Goal: Information Seeking & Learning: Find specific fact

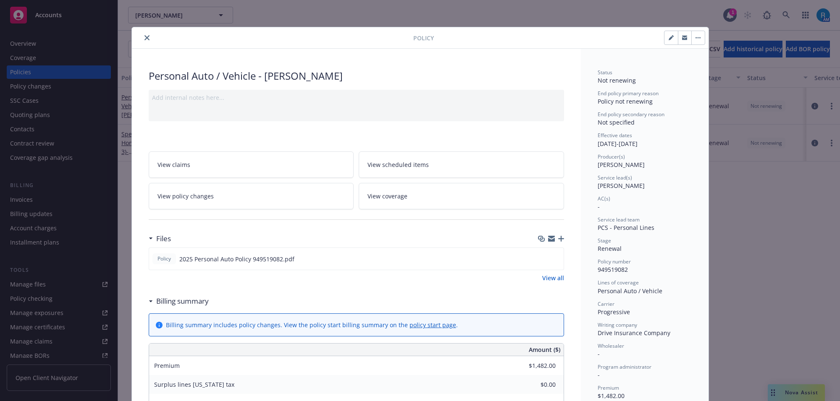
click at [144, 39] on icon "close" at bounding box center [146, 37] width 5 height 5
click at [48, 39] on div "Overview" at bounding box center [58, 43] width 97 height 13
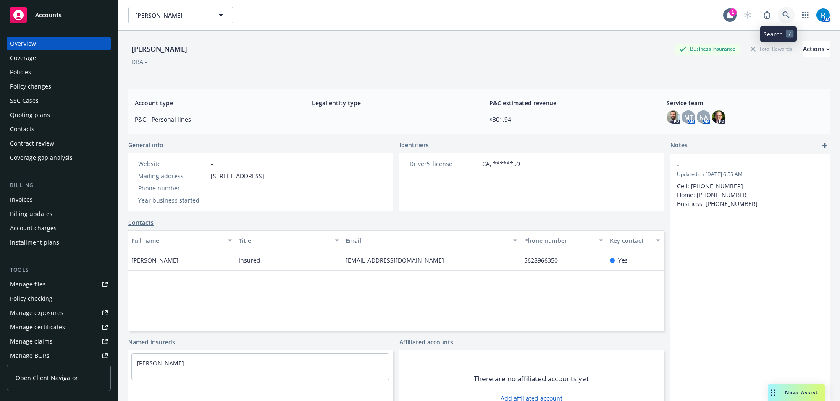
click at [777, 22] on link at bounding box center [785, 15] width 17 height 17
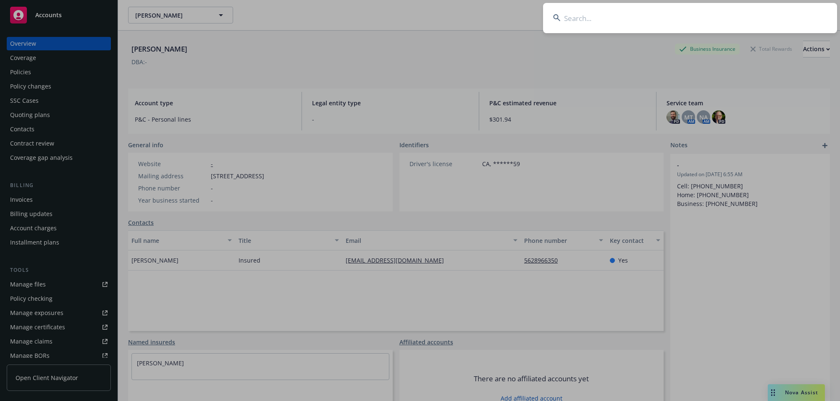
type input "[PERSON_NAME]"
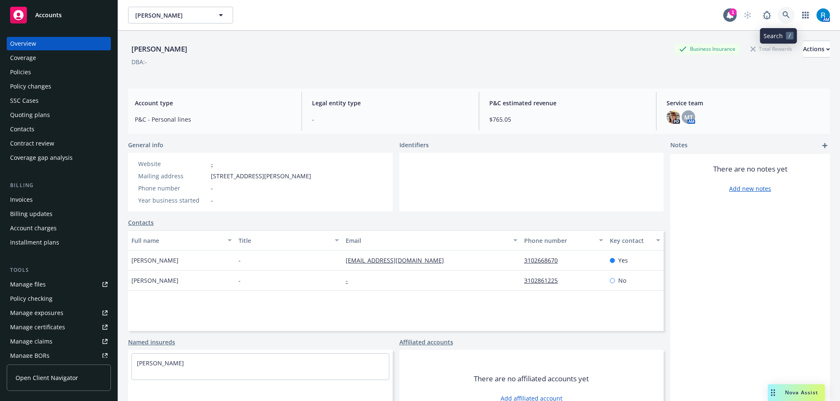
click at [782, 17] on icon at bounding box center [786, 15] width 8 height 8
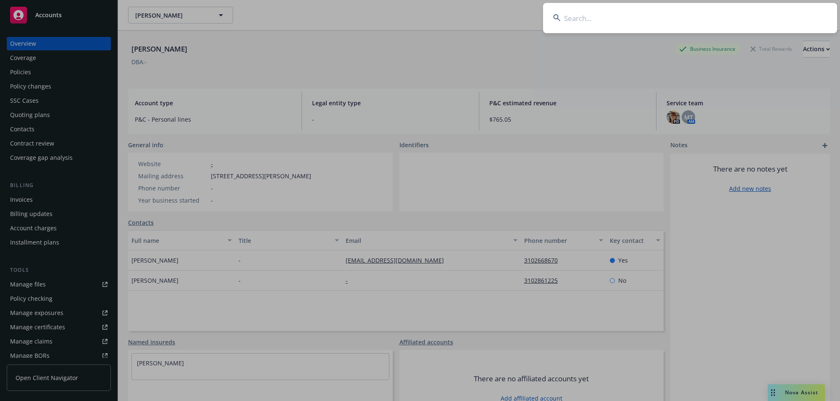
type input "[PERSON_NAME] High"
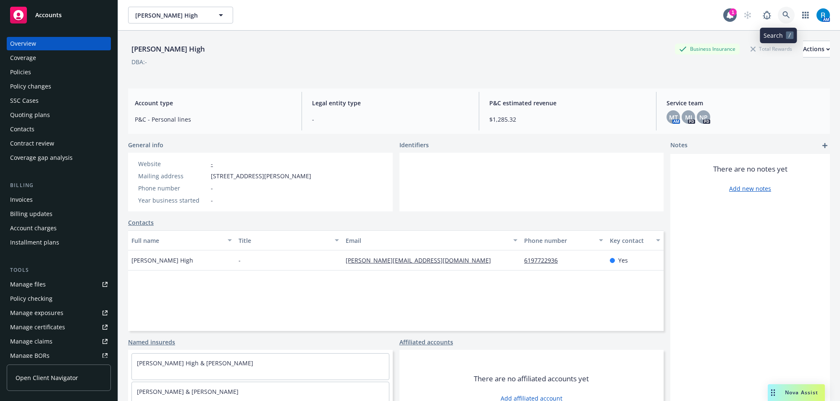
click at [777, 10] on link at bounding box center [785, 15] width 17 height 17
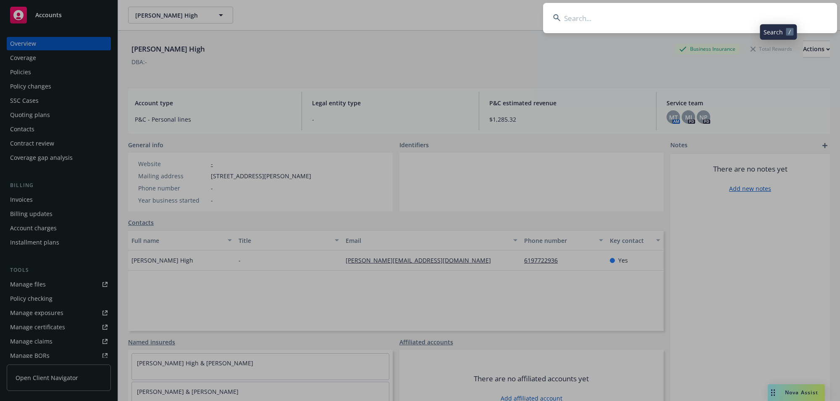
type input "[PERSON_NAME] & [PERSON_NAME][DEMOGRAPHIC_DATA]"
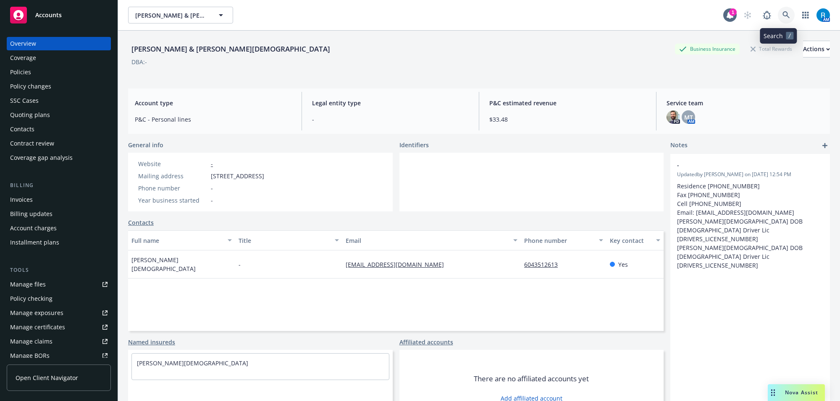
click at [782, 12] on link at bounding box center [785, 15] width 17 height 17
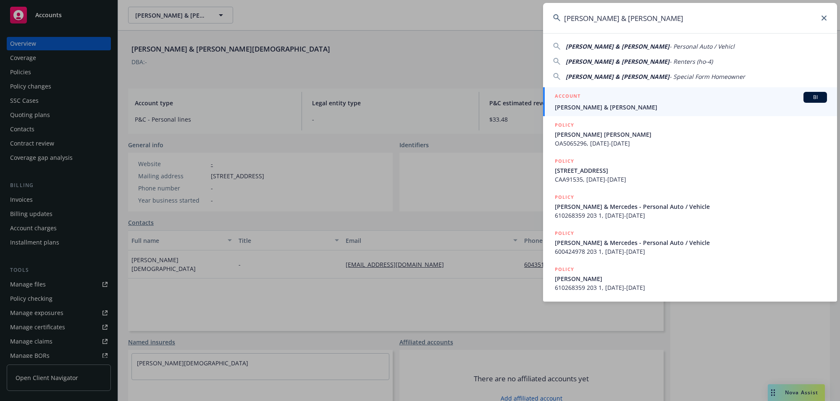
type input "[PERSON_NAME] & [PERSON_NAME]"
click at [582, 94] on div "ACCOUNT BI" at bounding box center [691, 97] width 272 height 11
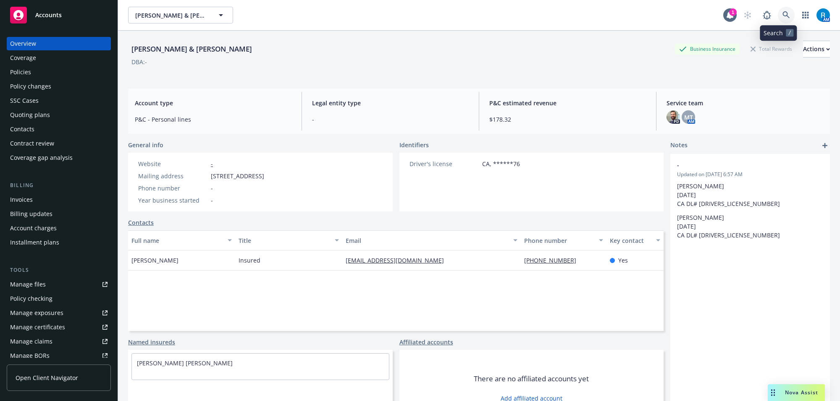
click at [782, 15] on icon at bounding box center [785, 14] width 7 height 7
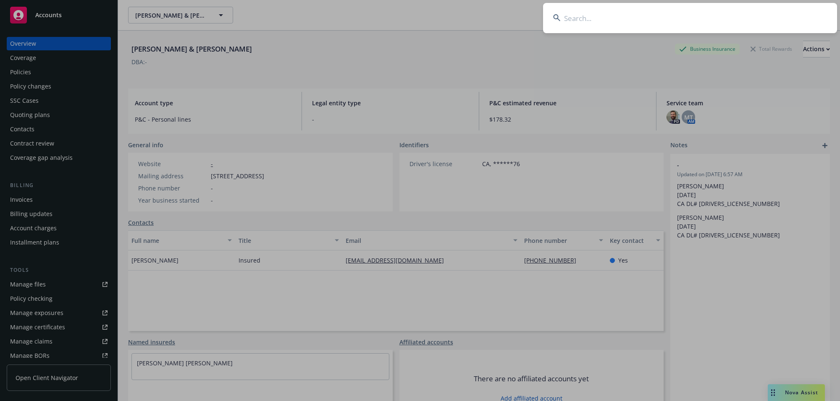
type input "[PERSON_NAME]"
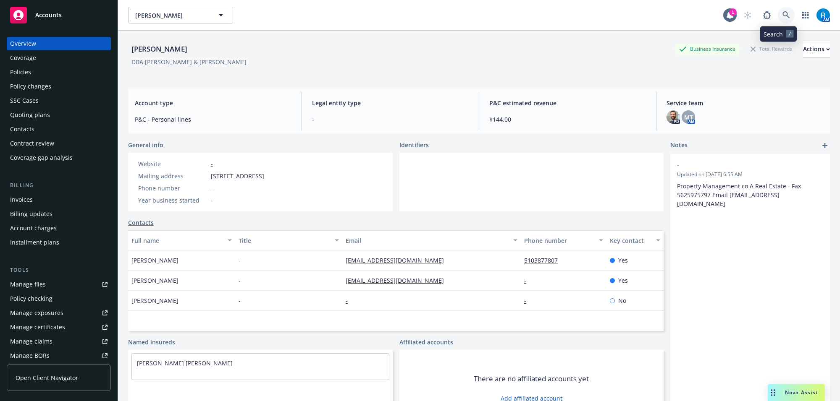
click at [785, 18] on link at bounding box center [785, 15] width 17 height 17
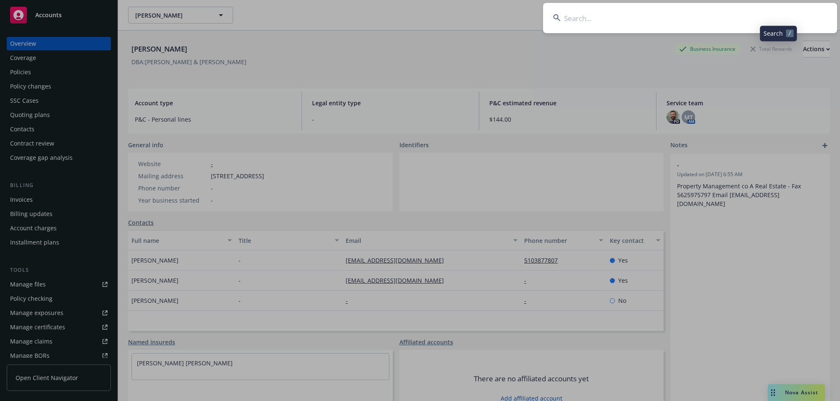
type input "[PERSON_NAME]"
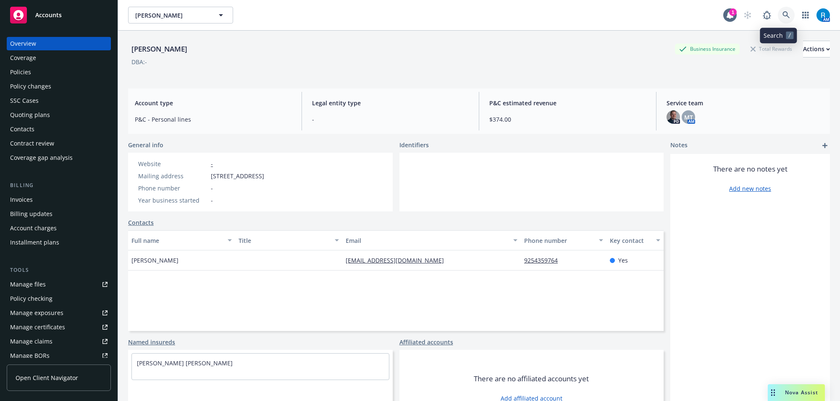
click at [782, 17] on icon at bounding box center [786, 15] width 8 height 8
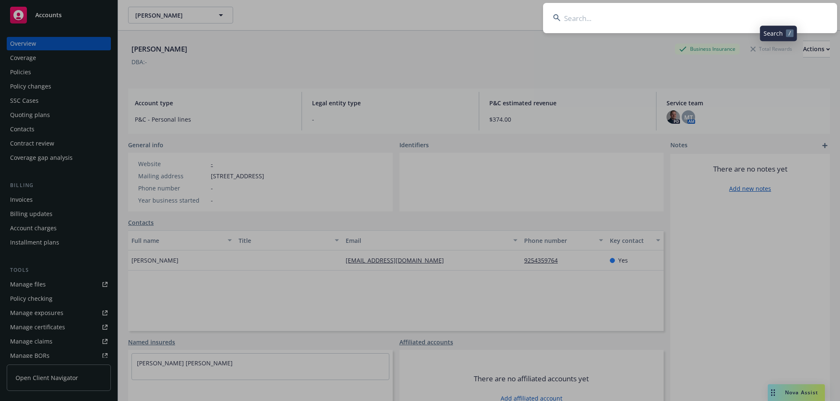
type input "[PERSON_NAME]"
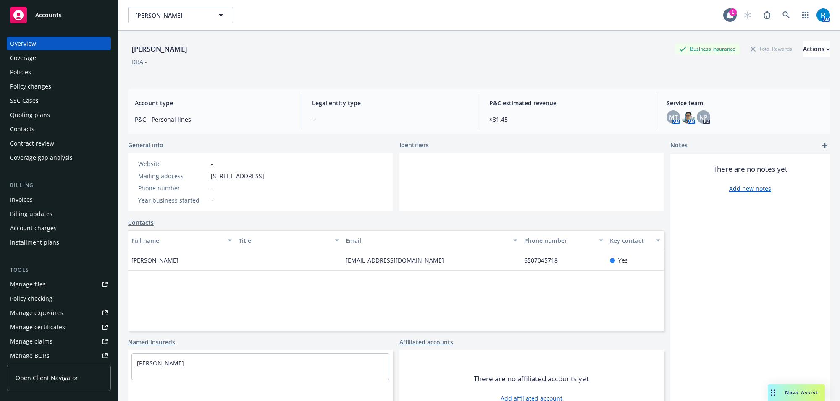
click at [40, 73] on div "Policies" at bounding box center [58, 71] width 97 height 13
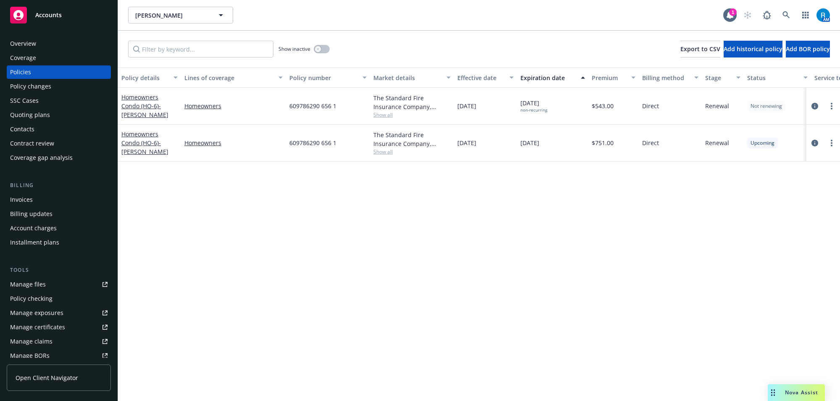
click at [52, 47] on div "Overview" at bounding box center [58, 43] width 97 height 13
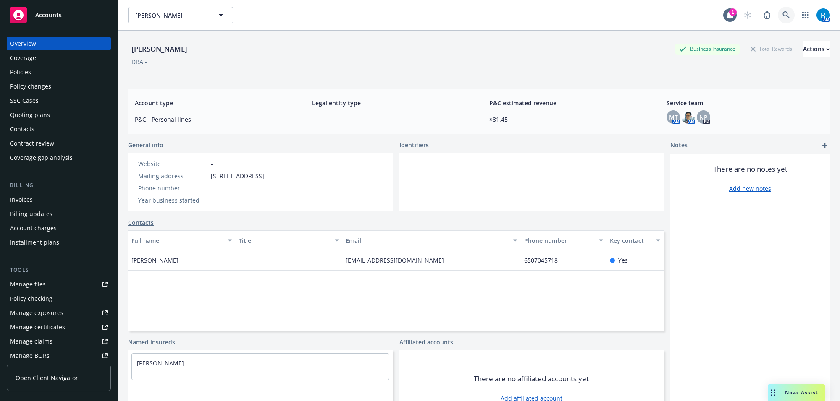
click at [783, 15] on link at bounding box center [785, 15] width 17 height 17
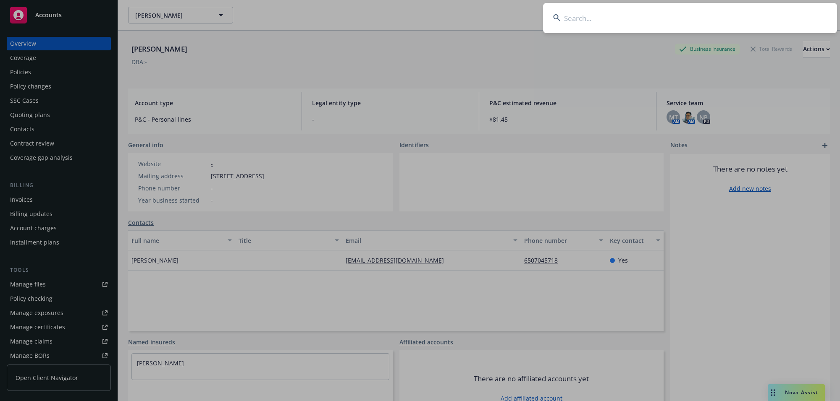
type input "[PERSON_NAME]"
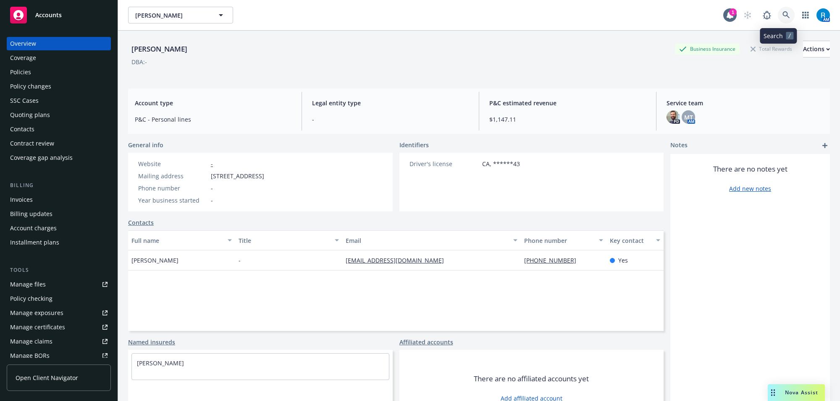
click at [783, 13] on link at bounding box center [785, 15] width 17 height 17
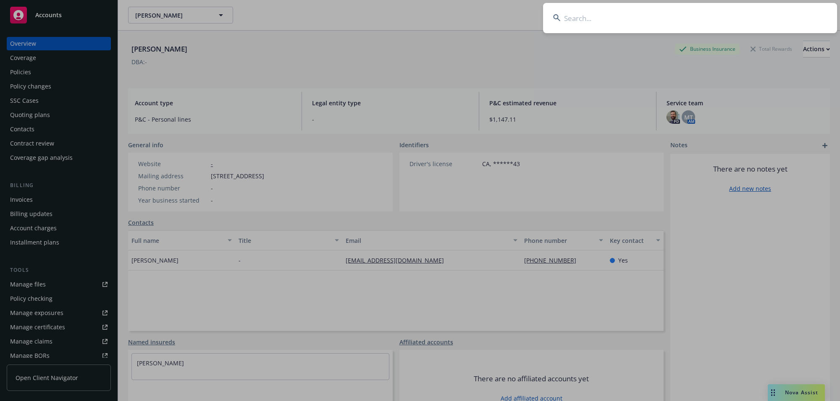
type input "[PERSON_NAME] and [PERSON_NAME]"
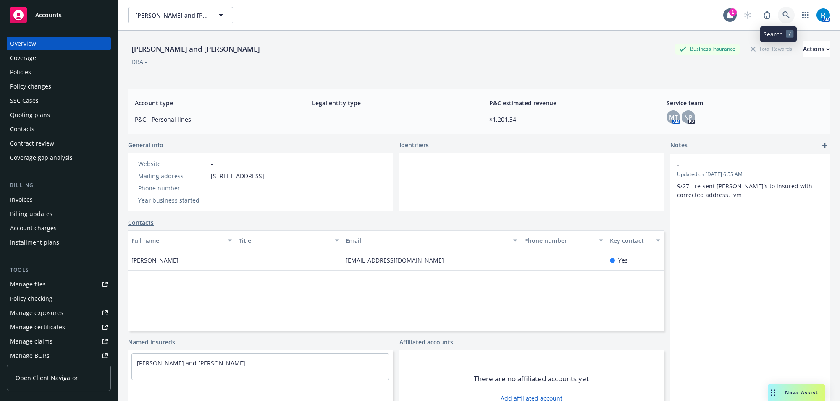
click at [782, 9] on link at bounding box center [785, 15] width 17 height 17
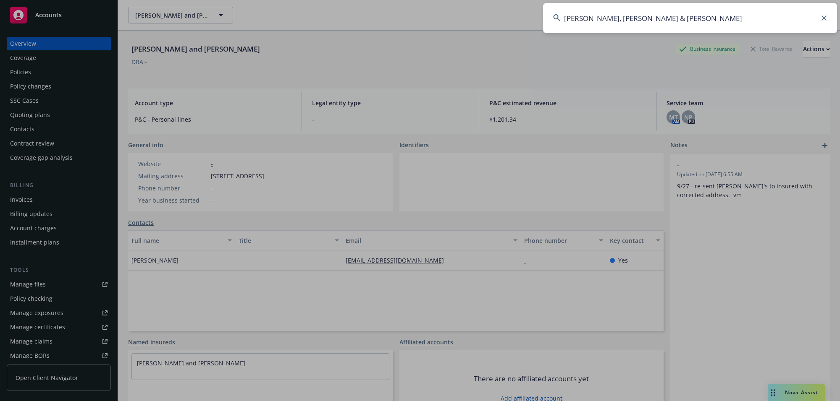
type input "[PERSON_NAME], [PERSON_NAME] & [PERSON_NAME]"
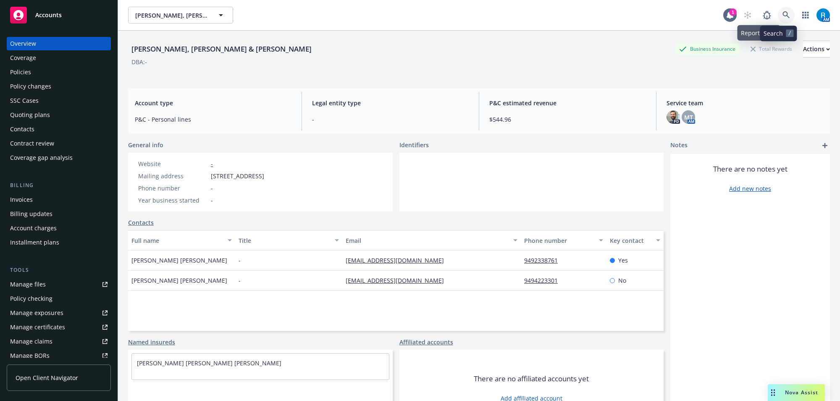
click at [782, 17] on icon at bounding box center [785, 14] width 7 height 7
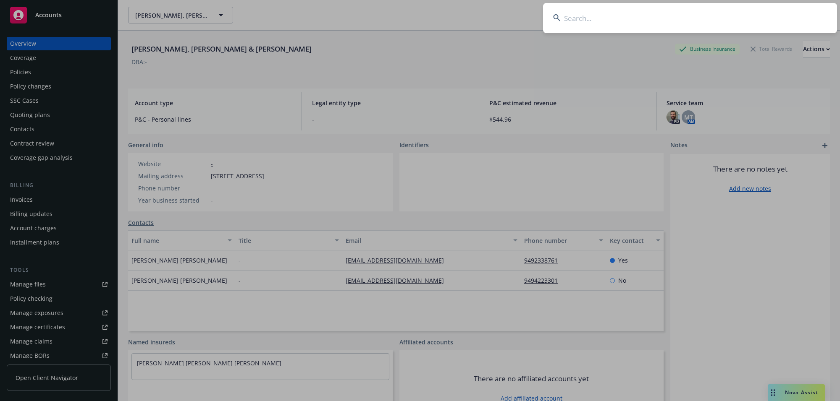
type input "[PERSON_NAME] & [PERSON_NAME]"
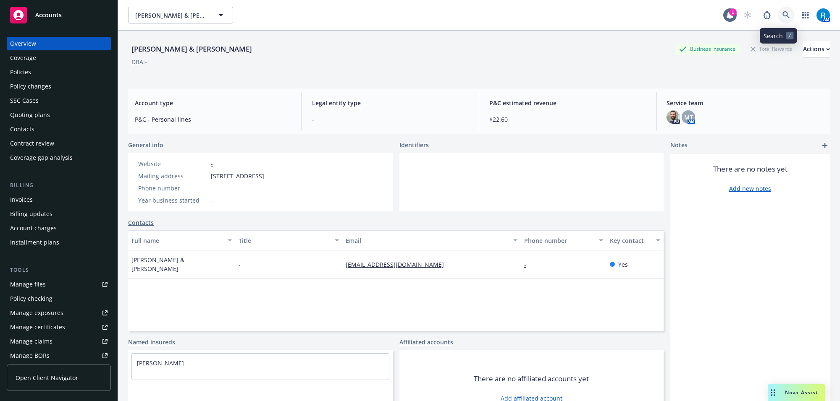
click at [782, 15] on icon at bounding box center [786, 15] width 8 height 8
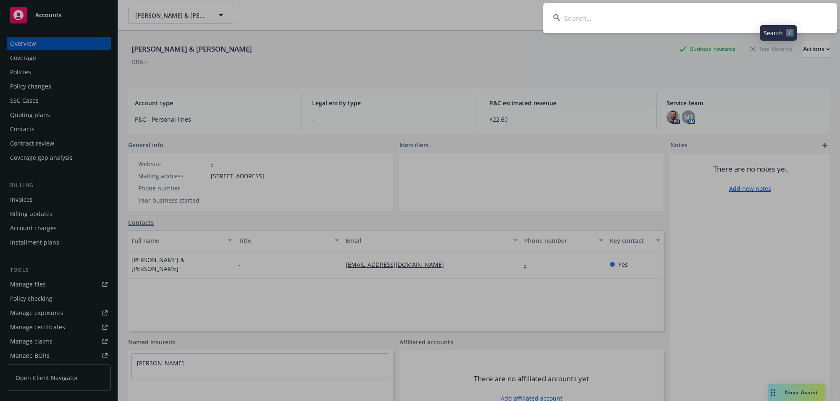
type input "[PERSON_NAME] and [PERSON_NAME]"
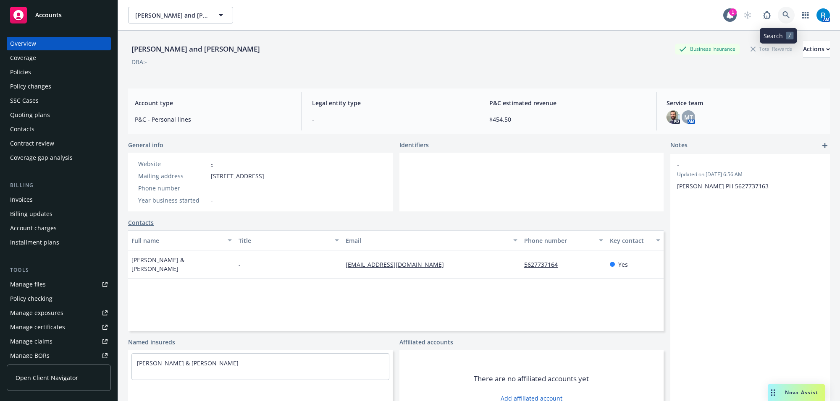
click at [782, 17] on icon at bounding box center [786, 15] width 8 height 8
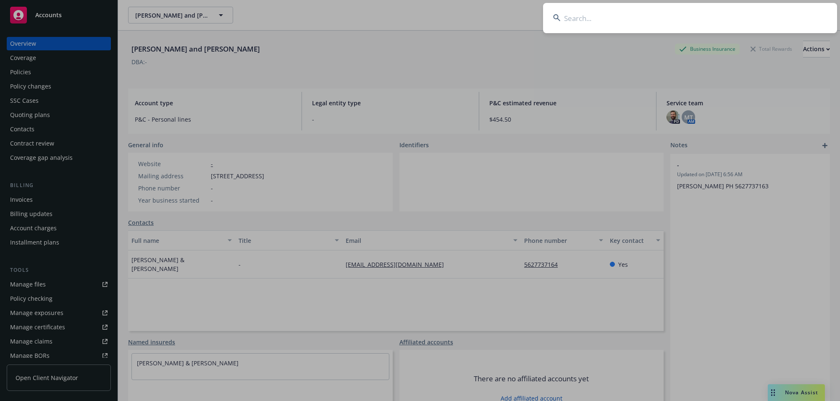
type input "[PERSON_NAME]"
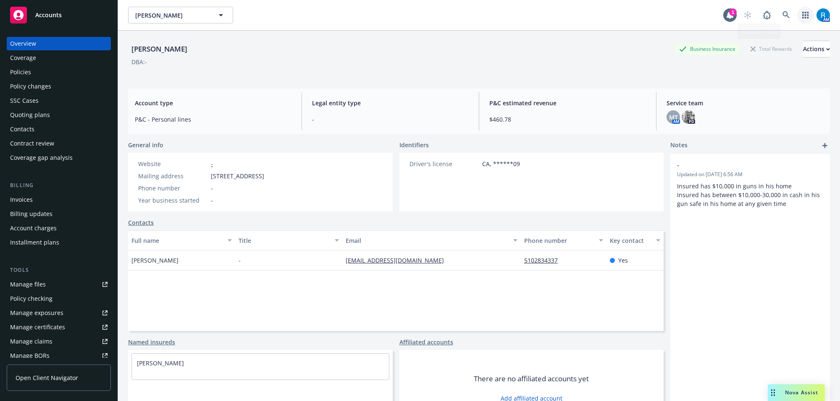
drag, startPoint x: 792, startPoint y: 10, endPoint x: 775, endPoint y: 16, distance: 18.3
click at [797, 10] on button "button" at bounding box center [805, 15] width 17 height 17
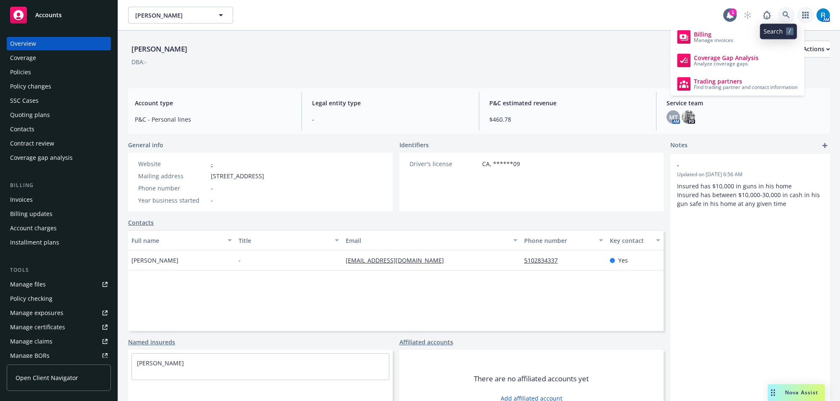
click at [782, 17] on icon at bounding box center [786, 15] width 8 height 8
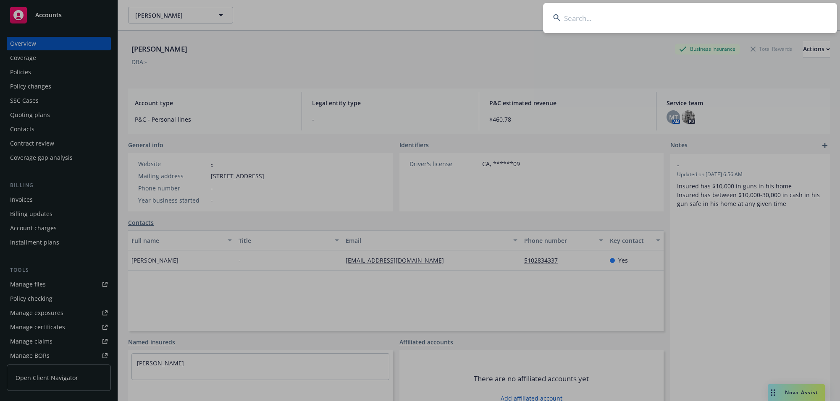
type input "[PERSON_NAME]"
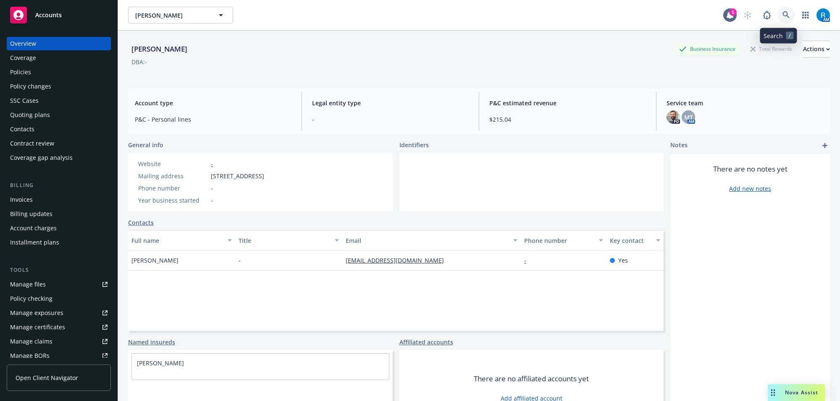
click at [780, 20] on link at bounding box center [785, 15] width 17 height 17
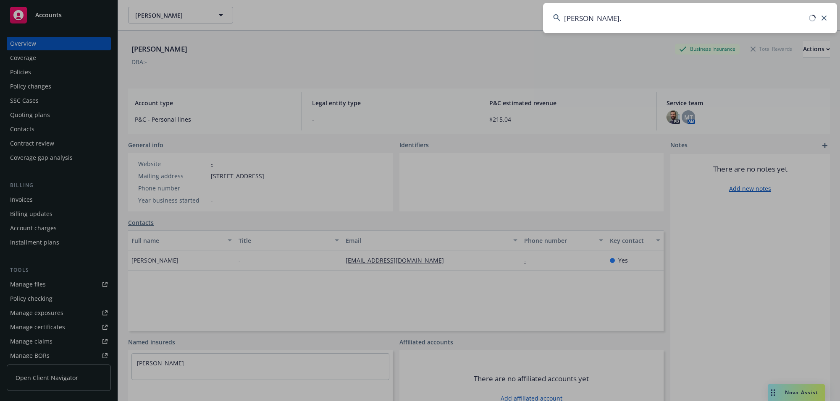
type input "[PERSON_NAME]"
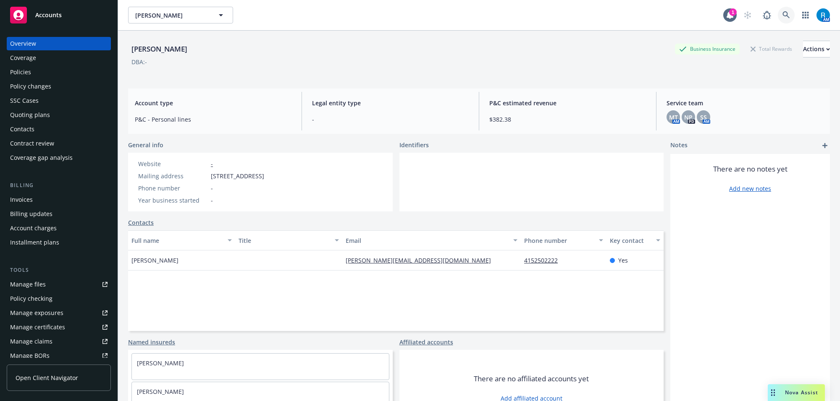
click at [782, 19] on link at bounding box center [785, 15] width 17 height 17
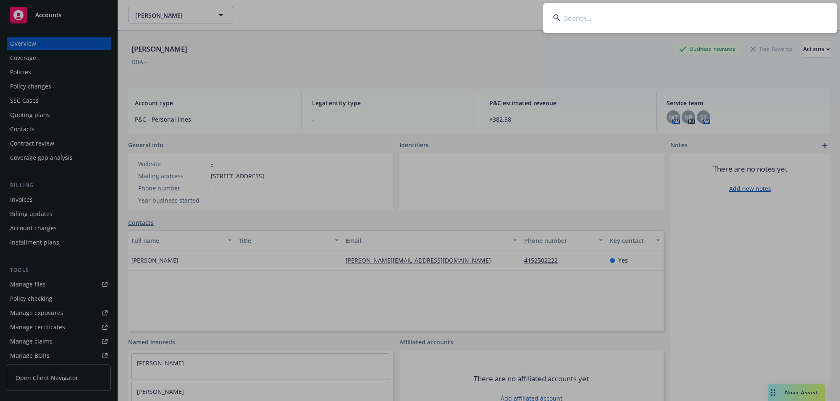
type input "[PERSON_NAME] & [PERSON_NAME]"
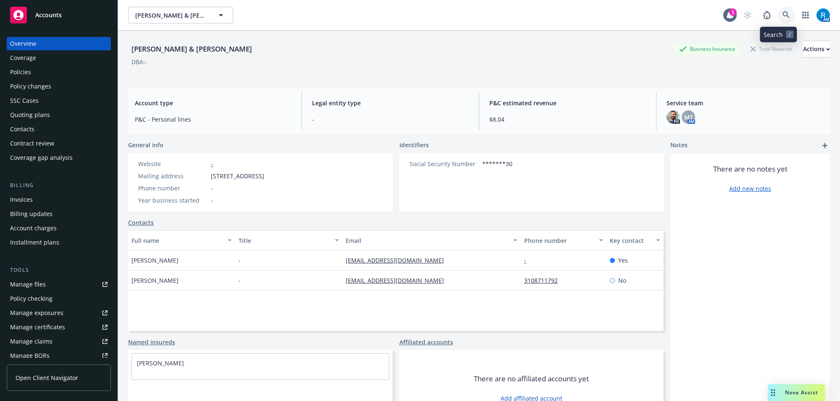
click at [782, 15] on icon at bounding box center [786, 15] width 8 height 8
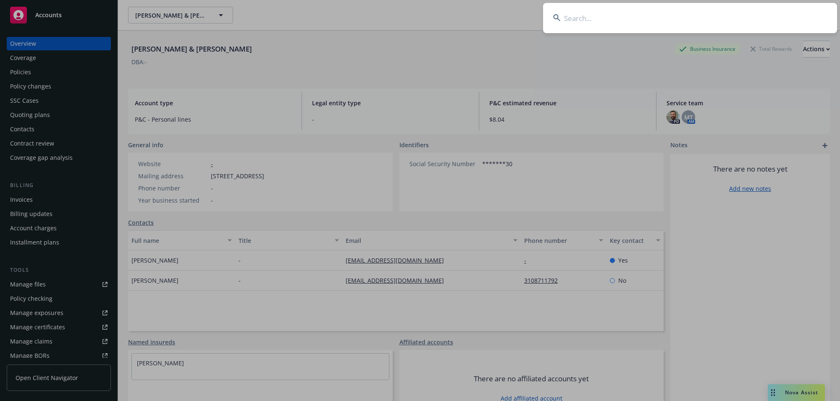
type input "[PERSON_NAME] & [PERSON_NAME]"
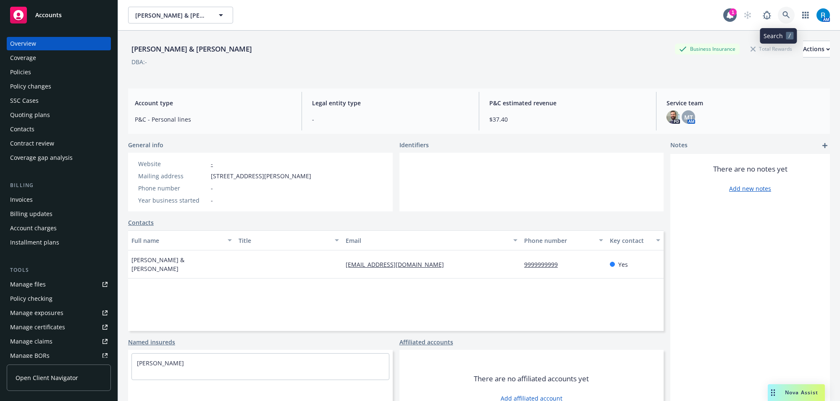
click at [781, 19] on link at bounding box center [785, 15] width 17 height 17
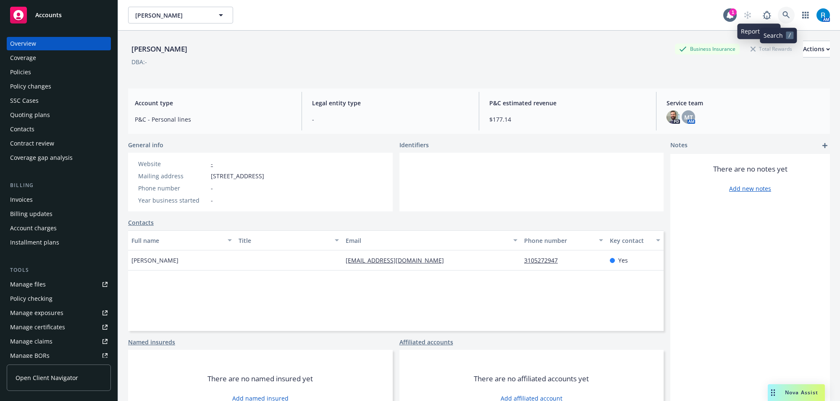
click at [782, 12] on icon at bounding box center [786, 15] width 8 height 8
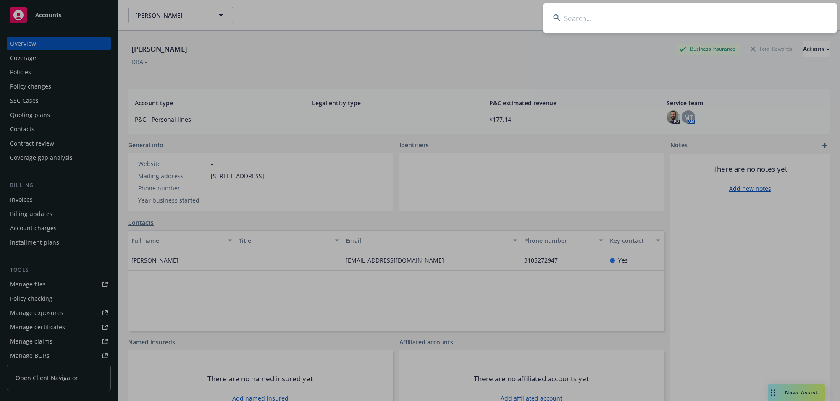
type input "[PERSON_NAME] & [PERSON_NAME]"
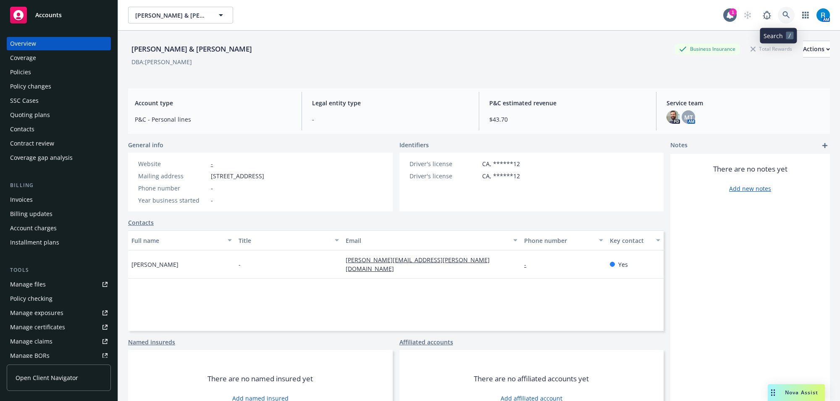
click at [780, 9] on link at bounding box center [785, 15] width 17 height 17
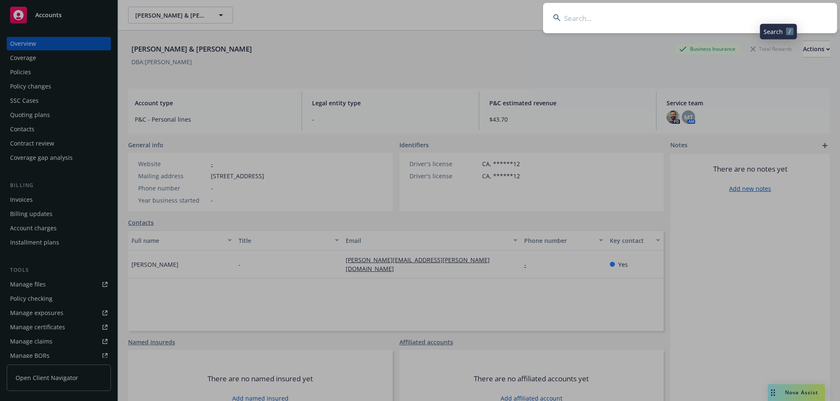
type input "[PERSON_NAME]"
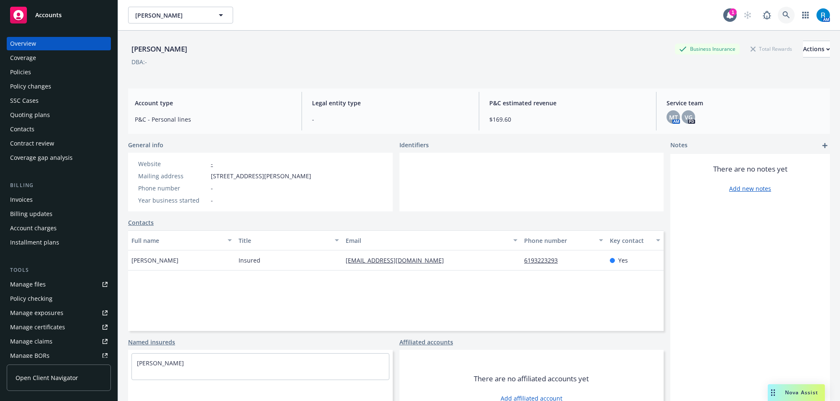
click at [782, 12] on icon at bounding box center [786, 15] width 8 height 8
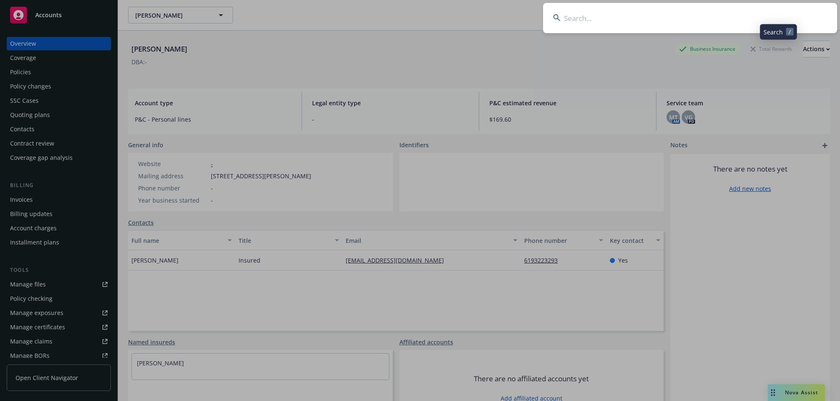
type input "[PERSON_NAME]"
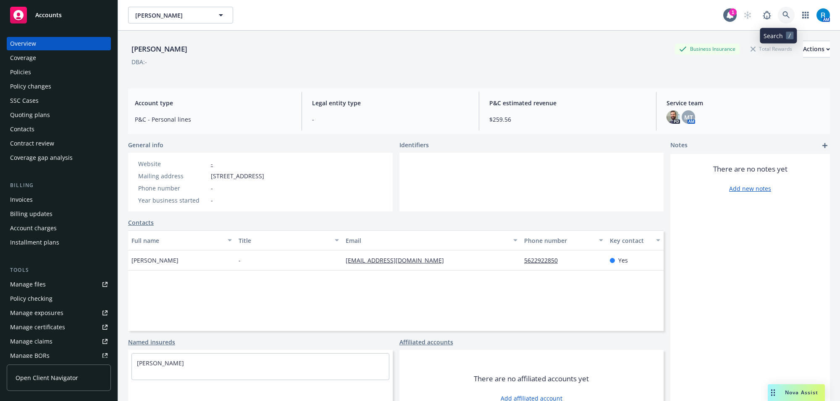
click at [781, 22] on link at bounding box center [785, 15] width 17 height 17
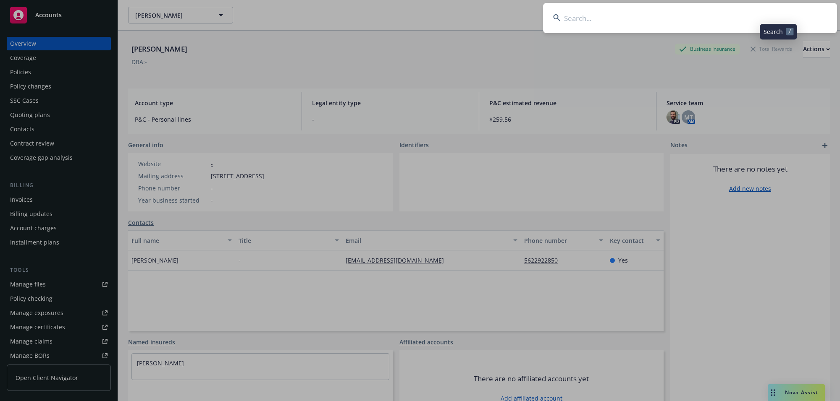
type input "[PERSON_NAME] and [PERSON_NAME]"
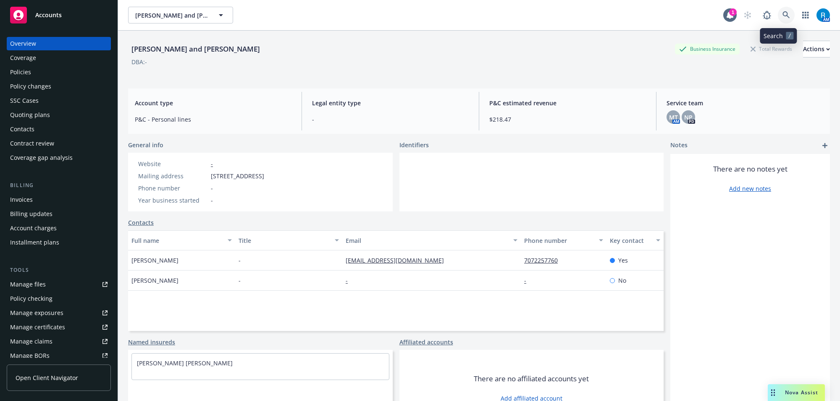
click at [784, 14] on link at bounding box center [785, 15] width 17 height 17
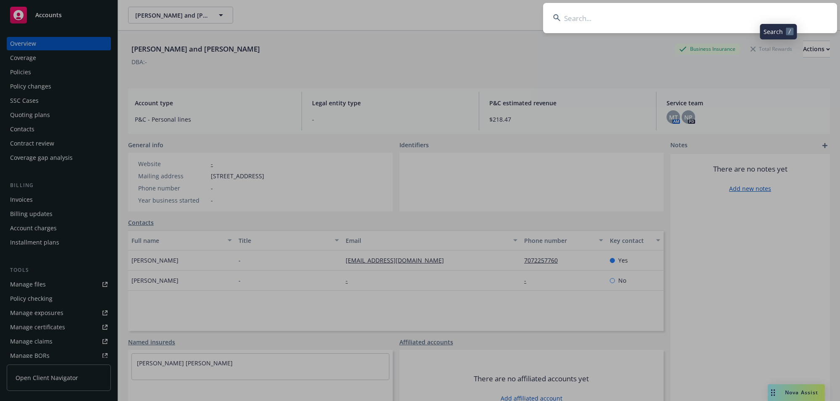
type input "[PERSON_NAME] & [PERSON_NAME]"
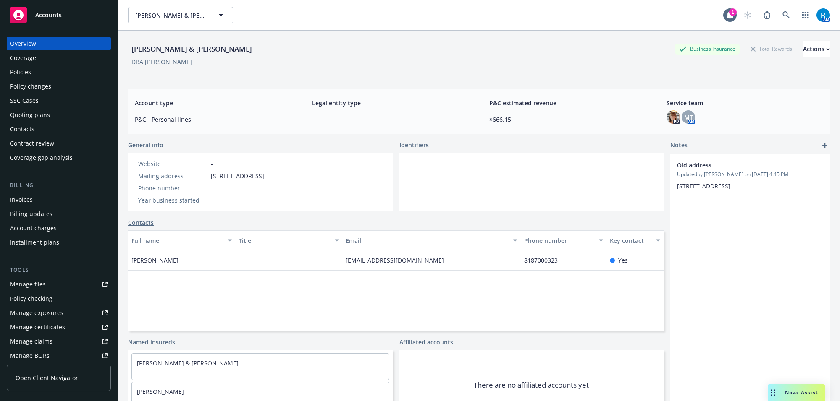
drag, startPoint x: 127, startPoint y: 49, endPoint x: 323, endPoint y: 53, distance: 196.5
click at [319, 53] on div "[PERSON_NAME] & [PERSON_NAME] Business Insurance Total Rewards Actions DBA: [PE…" at bounding box center [479, 231] width 722 height 401
drag, startPoint x: 376, startPoint y: 69, endPoint x: 366, endPoint y: 69, distance: 9.7
click at [377, 69] on div "[PERSON_NAME] & [PERSON_NAME] Business Insurance Total Rewards Actions DBA: [PE…" at bounding box center [478, 58] width 701 height 34
click at [782, 17] on link at bounding box center [785, 15] width 17 height 17
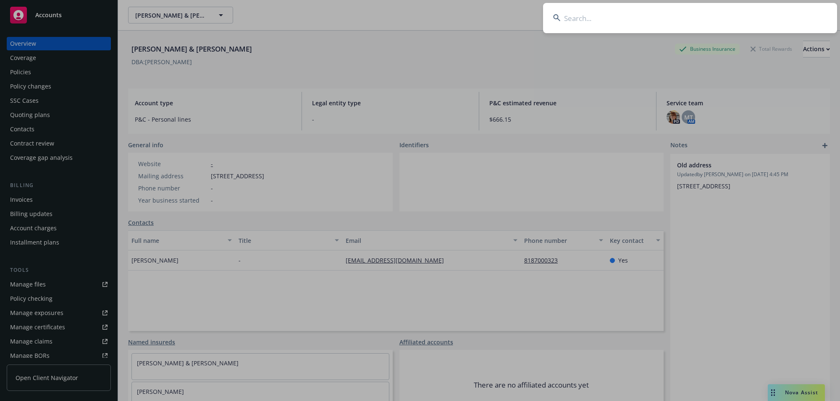
type input "[PERSON_NAME]"
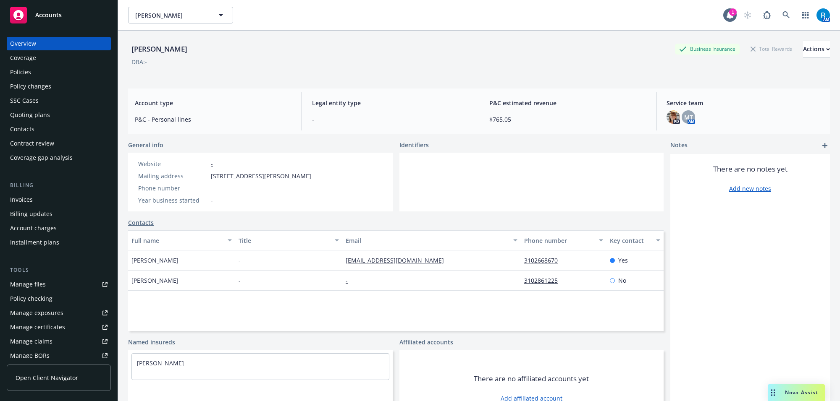
click at [162, 51] on div "[PERSON_NAME]" at bounding box center [159, 49] width 63 height 11
drag, startPoint x: 131, startPoint y: 50, endPoint x: 200, endPoint y: 50, distance: 68.8
click at [200, 50] on div "[PERSON_NAME] Business Insurance Total Rewards Actions" at bounding box center [478, 49] width 701 height 17
copy div "[PERSON_NAME]"
click at [186, 186] on div "Phone number" at bounding box center [172, 188] width 69 height 9
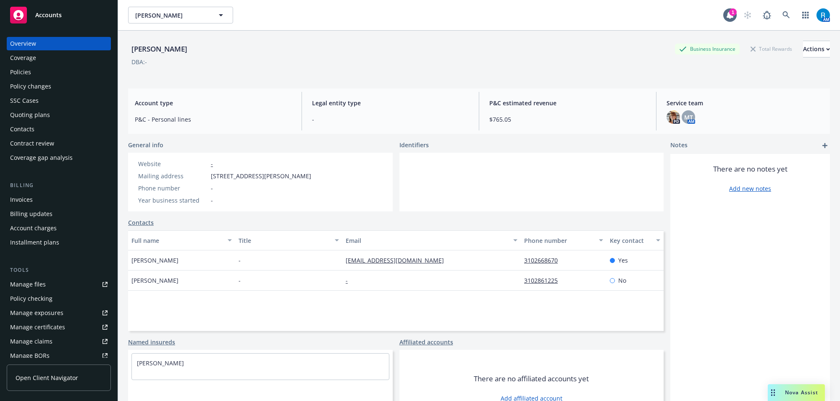
drag, startPoint x: 211, startPoint y: 178, endPoint x: 228, endPoint y: 183, distance: 17.1
click at [321, 176] on div "Website - Mailing address [STREET_ADDRESS][PERSON_NAME] Phone number - Year bus…" at bounding box center [224, 182] width 193 height 59
copy span "[STREET_ADDRESS][PERSON_NAME]"
click at [251, 128] on div "Account type P&C - Personal lines" at bounding box center [213, 111] width 170 height 39
click at [50, 73] on div "Policies" at bounding box center [58, 71] width 97 height 13
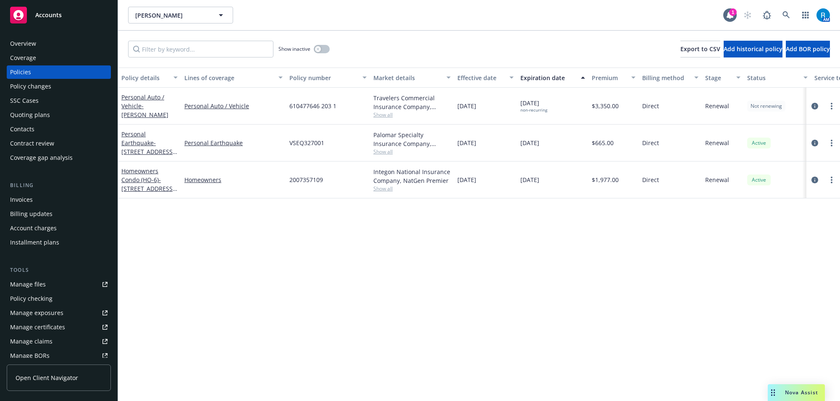
drag, startPoint x: 520, startPoint y: 105, endPoint x: 574, endPoint y: 103, distance: 54.2
click at [557, 104] on div "[DATE] non-recurring" at bounding box center [552, 106] width 71 height 37
copy span "[DATE]"
click at [303, 110] on div "610477646 203 1" at bounding box center [328, 106] width 84 height 37
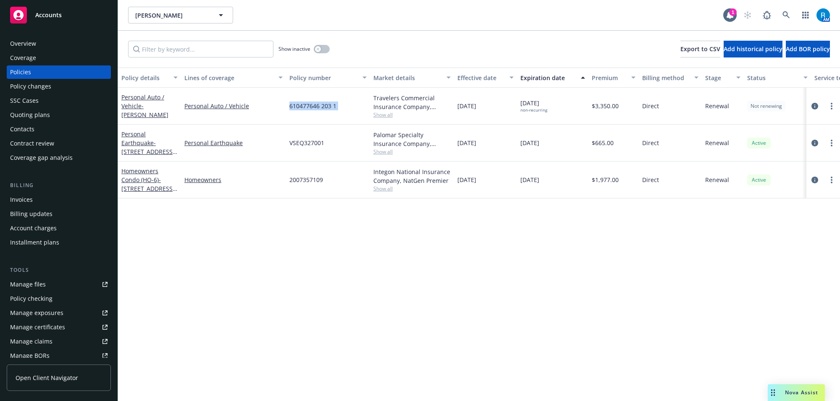
click at [303, 110] on div "610477646 203 1" at bounding box center [328, 106] width 84 height 37
copy span "610477646 203 1"
click at [25, 42] on div "Overview" at bounding box center [23, 43] width 26 height 13
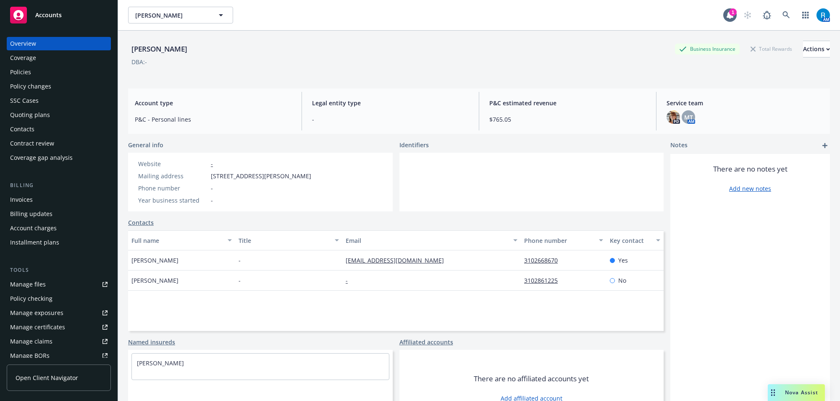
click at [48, 71] on div "Policies" at bounding box center [58, 71] width 97 height 13
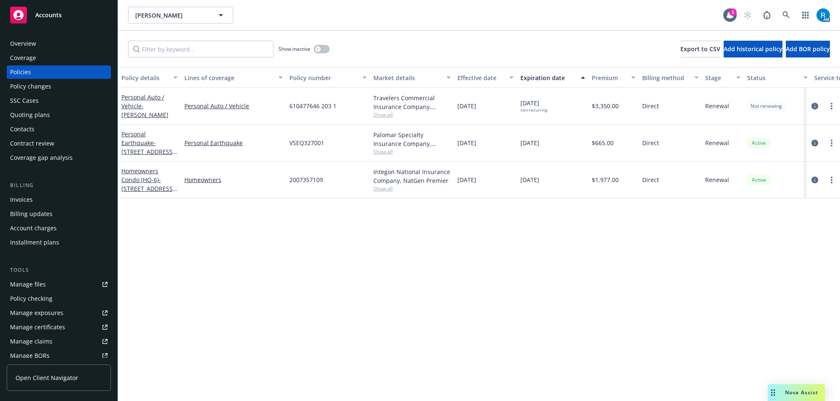
click at [299, 217] on div "Policy details Lines of coverage Policy number Market details Effective date Ex…" at bounding box center [479, 235] width 722 height 334
drag, startPoint x: 121, startPoint y: 79, endPoint x: 790, endPoint y: 171, distance: 676.0
click at [790, 173] on div "Policy details Lines of coverage Policy number Market details Effective date Ex…" at bounding box center [479, 235] width 722 height 334
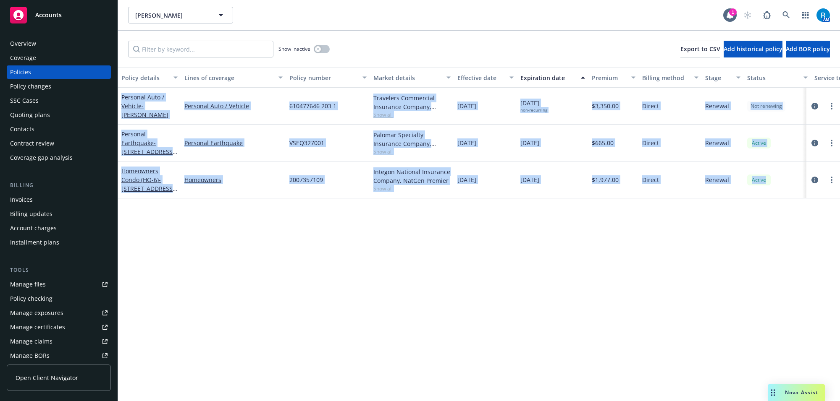
drag, startPoint x: 783, startPoint y: 190, endPoint x: 120, endPoint y: 93, distance: 670.0
click at [120, 93] on div "Personal Auto / Vehicle - [PERSON_NAME] Personal Auto / Vehicle 610477646 203 1…" at bounding box center [523, 138] width 810 height 101
click at [256, 283] on div "Policy details Lines of coverage Policy number Market details Effective date Ex…" at bounding box center [479, 235] width 722 height 334
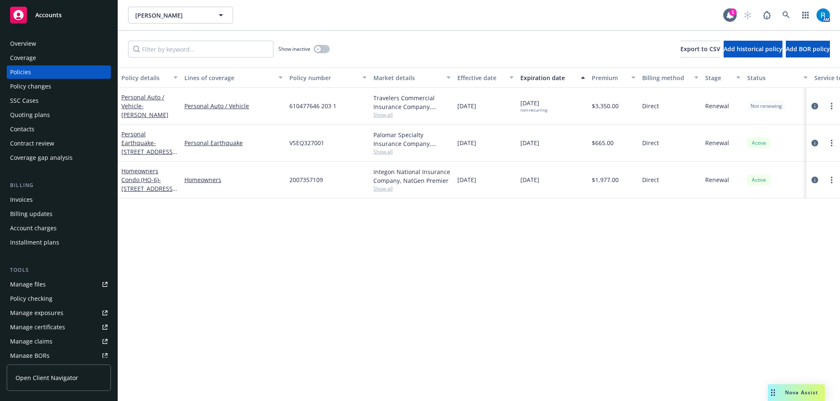
drag, startPoint x: 120, startPoint y: 53, endPoint x: 175, endPoint y: 67, distance: 56.3
click at [175, 67] on div "Show inactive Export to CSV Add historical policy Add BOR policy Policy details…" at bounding box center [479, 216] width 722 height 371
click at [353, 271] on div "Policy details Lines of coverage Policy number Market details Effective date Ex…" at bounding box center [479, 235] width 722 height 334
click at [781, 21] on link at bounding box center [785, 15] width 17 height 17
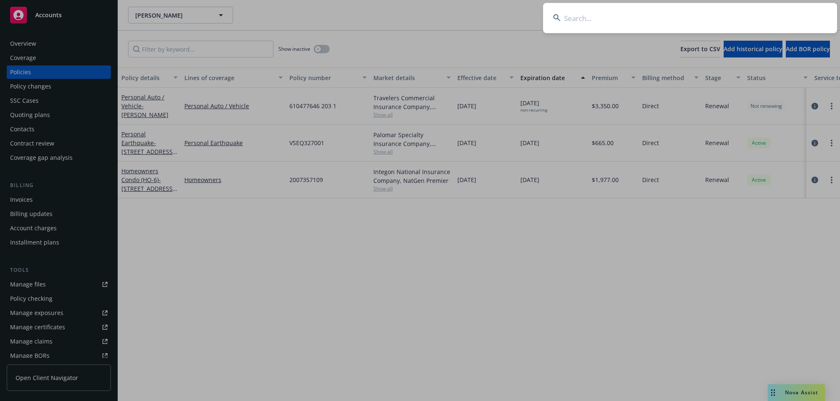
type input "[PERSON_NAME] High"
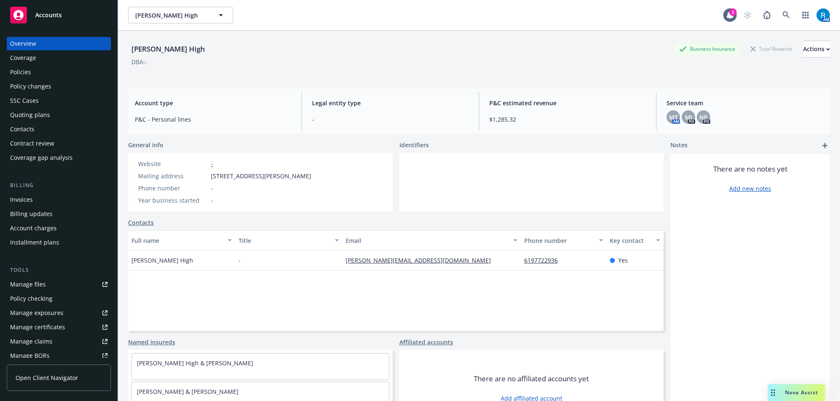
click at [133, 67] on div "[PERSON_NAME] High Business Insurance Total Rewards Actions DBA: -" at bounding box center [478, 58] width 701 height 34
drag, startPoint x: 209, startPoint y: 177, endPoint x: 308, endPoint y: 175, distance: 98.7
click at [308, 175] on div "Mailing address [STREET_ADDRESS][PERSON_NAME]" at bounding box center [225, 176] width 180 height 9
copy span "[STREET_ADDRESS][PERSON_NAME]"
click at [28, 72] on div "Policies" at bounding box center [20, 71] width 21 height 13
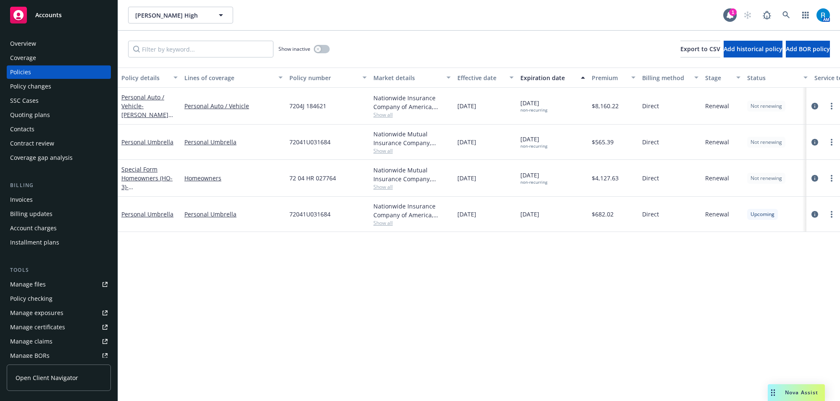
click at [310, 107] on span "7204J 184621" at bounding box center [307, 106] width 37 height 9
click at [309, 107] on span "7204J 184621" at bounding box center [307, 106] width 37 height 9
copy span "7204J 184621"
click at [364, 99] on div "7204J 184621" at bounding box center [328, 106] width 84 height 37
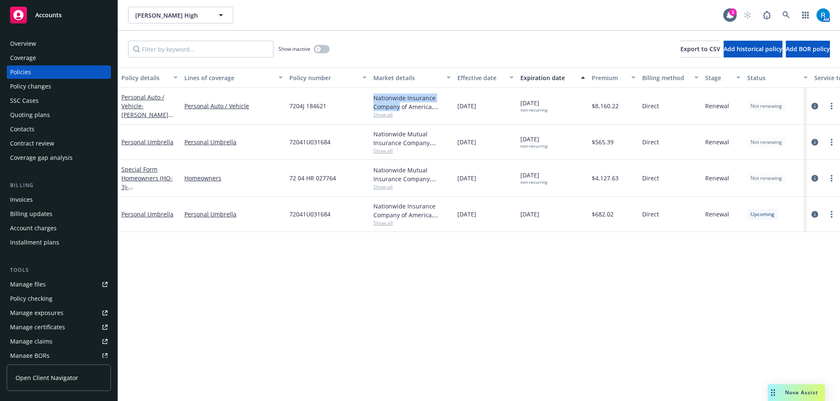
drag, startPoint x: 373, startPoint y: 99, endPoint x: 400, endPoint y: 110, distance: 29.0
click at [400, 110] on div "Nationwide Insurance Company of America, Nationwide Insurance Company" at bounding box center [411, 103] width 77 height 18
click at [306, 144] on span "72041U031684" at bounding box center [309, 142] width 41 height 9
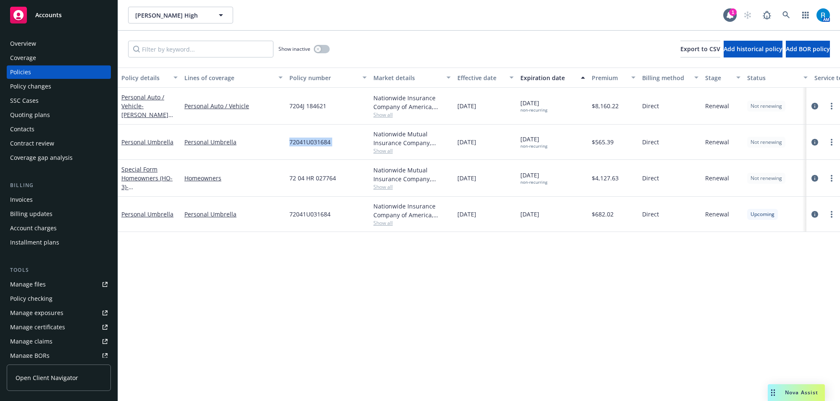
copy span "72041U031684"
click at [26, 43] on div "Overview" at bounding box center [23, 43] width 26 height 13
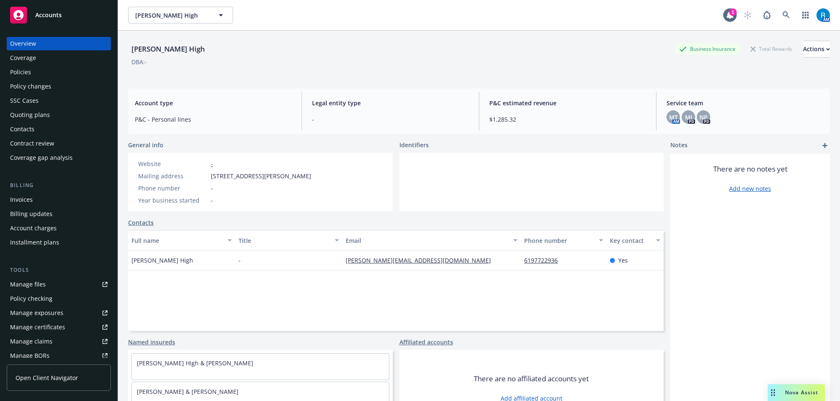
click at [196, 43] on div "[PERSON_NAME] High Business Insurance Total Rewards Actions" at bounding box center [478, 49] width 701 height 17
click at [777, 19] on link at bounding box center [785, 15] width 17 height 17
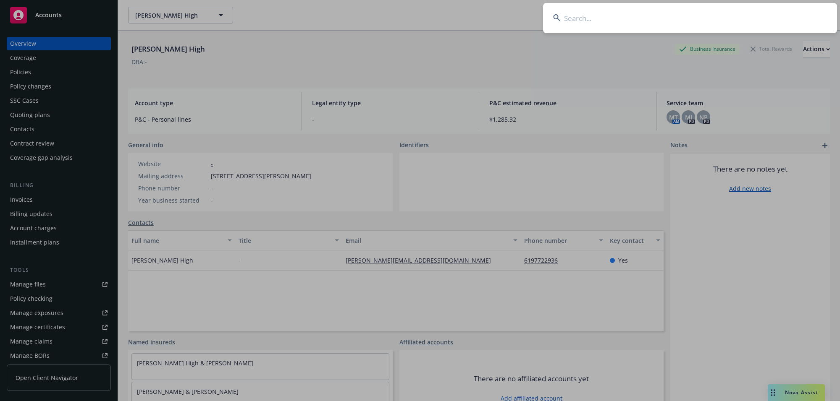
type input "[PERSON_NAME] & [PERSON_NAME][DEMOGRAPHIC_DATA]"
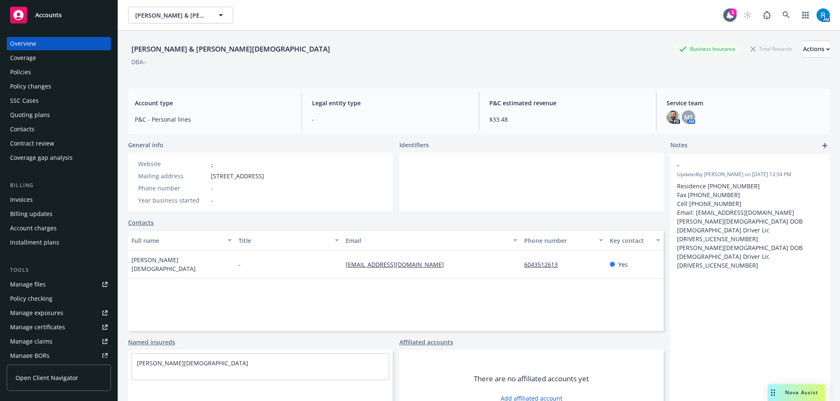
click at [32, 74] on div "Policies" at bounding box center [58, 71] width 97 height 13
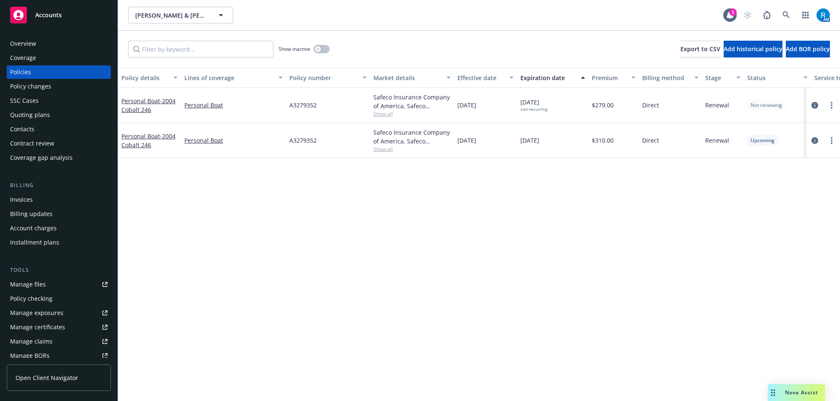
click at [59, 49] on div "Overview" at bounding box center [58, 43] width 97 height 13
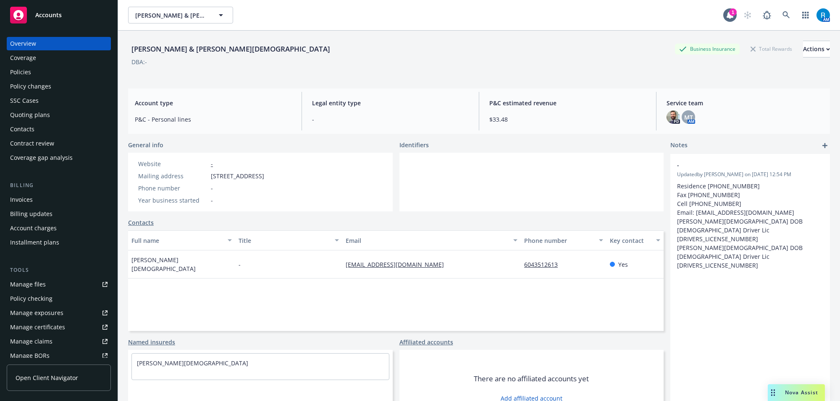
click at [177, 73] on div "[PERSON_NAME] & [PERSON_NAME][DEMOGRAPHIC_DATA] Business Insurance Total Reward…" at bounding box center [478, 58] width 701 height 34
drag, startPoint x: 210, startPoint y: 178, endPoint x: 336, endPoint y: 175, distance: 126.0
click at [267, 175] on div "Mailing address [STREET_ADDRESS]" at bounding box center [201, 176] width 133 height 9
copy span "[STREET_ADDRESS]"
click at [44, 77] on div "Policies" at bounding box center [58, 71] width 97 height 13
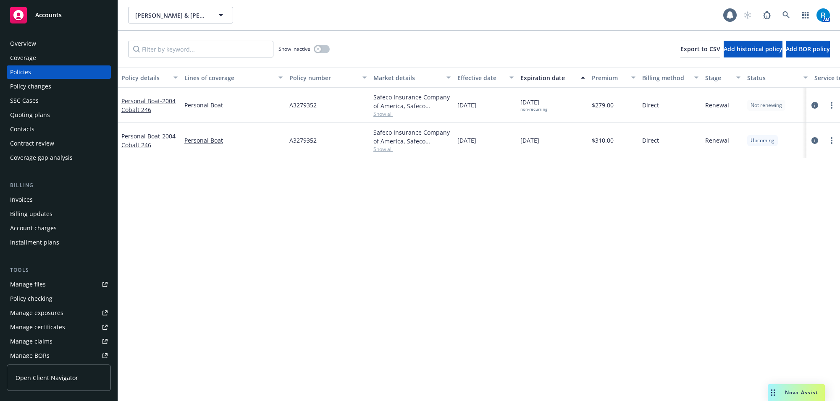
click at [296, 141] on span "A3279352" at bounding box center [302, 140] width 27 height 9
copy span "A3279352"
click at [32, 43] on div "Overview" at bounding box center [23, 43] width 26 height 13
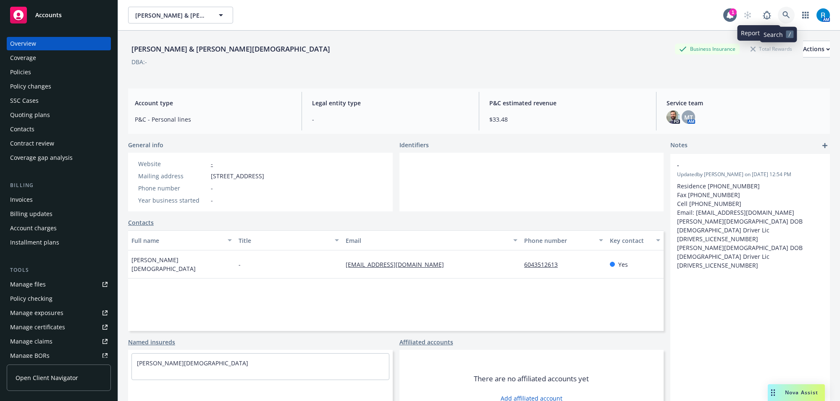
click at [782, 13] on icon at bounding box center [786, 15] width 8 height 8
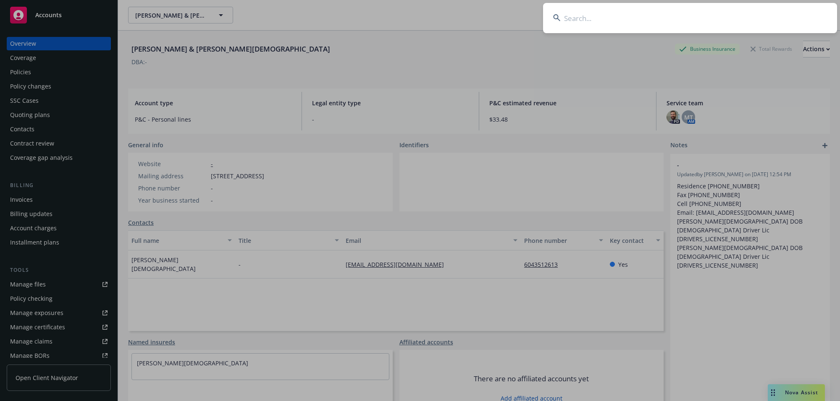
type input "[PERSON_NAME] & [PERSON_NAME]"
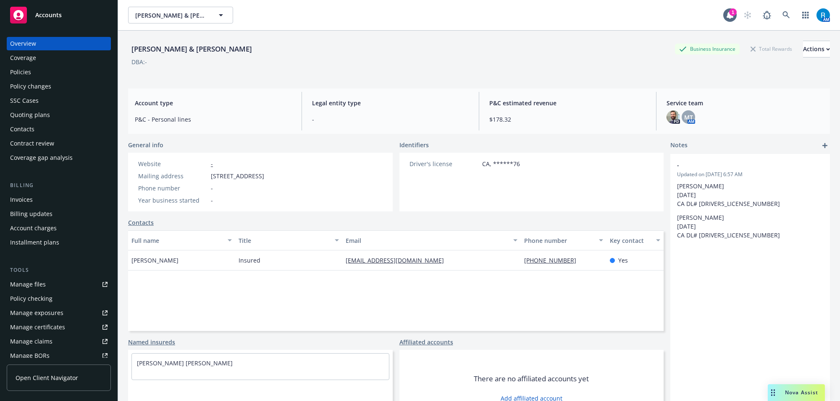
click at [131, 72] on div "[PERSON_NAME] & Mercedes Business Insurance Total Rewards Actions DBA: -" at bounding box center [478, 58] width 701 height 34
drag, startPoint x: 213, startPoint y: 175, endPoint x: 330, endPoint y: 177, distance: 116.7
click at [274, 177] on div "Website - Mailing address [STREET_ADDRESS] Phone number - Year business started…" at bounding box center [201, 182] width 146 height 59
copy div "[STREET_ADDRESS]"
drag, startPoint x: 204, startPoint y: 288, endPoint x: 197, endPoint y: 283, distance: 8.2
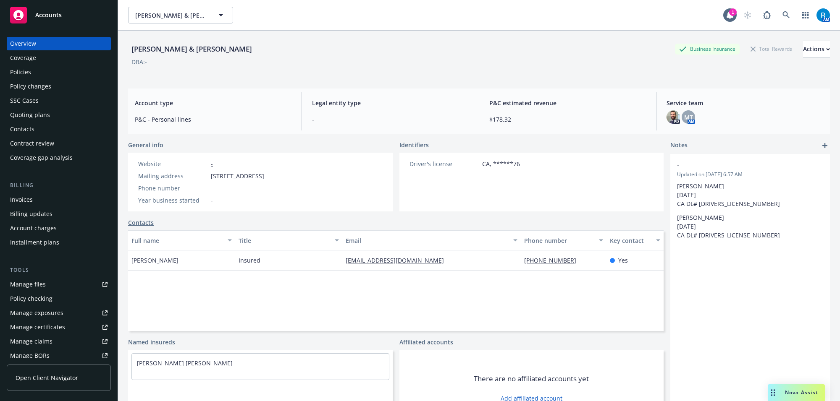
click at [204, 288] on div "Full name Title Email Phone number Key contact [PERSON_NAME] Insured [EMAIL_ADD…" at bounding box center [395, 280] width 535 height 101
click at [32, 72] on div "Policies" at bounding box center [58, 71] width 97 height 13
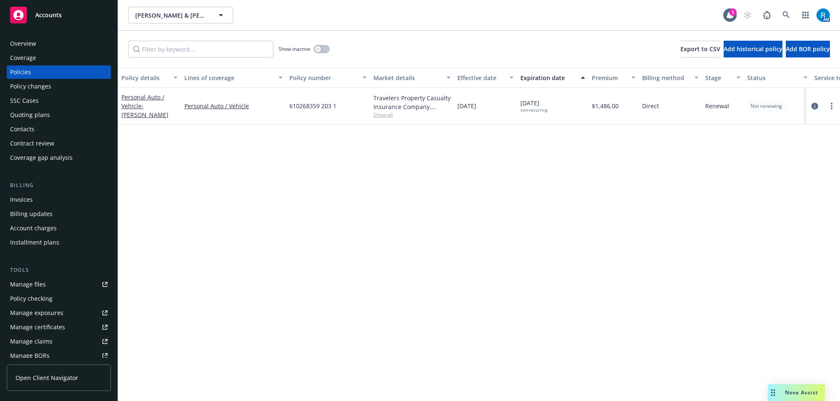
click at [380, 101] on div "Travelers Property Casualty Insurance Company, Travelers Insurance" at bounding box center [411, 103] width 77 height 18
click at [271, 322] on div "Policy details Lines of coverage Policy number Market details Effective date Ex…" at bounding box center [479, 235] width 722 height 334
click at [135, 161] on div "Policy details Lines of coverage Policy number Market details Effective date Ex…" at bounding box center [479, 235] width 722 height 334
click at [310, 108] on span "610268359 203 1" at bounding box center [312, 106] width 47 height 9
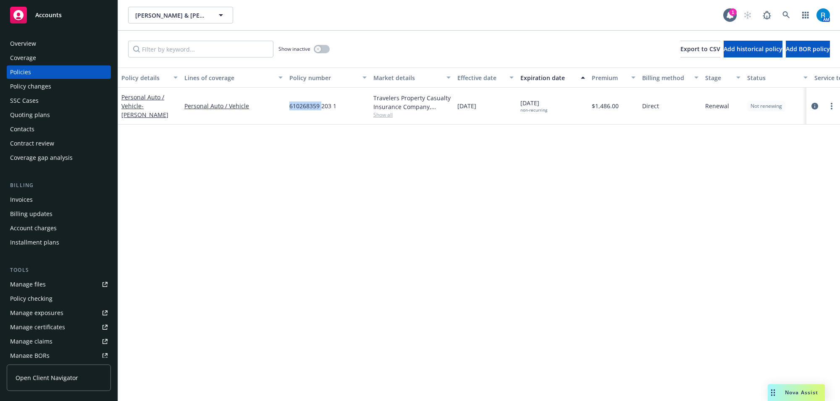
click at [310, 108] on span "610268359 203 1" at bounding box center [312, 106] width 47 height 9
click at [310, 107] on span "610268359 203 1" at bounding box center [312, 106] width 47 height 9
click at [63, 42] on div "Overview" at bounding box center [58, 43] width 97 height 13
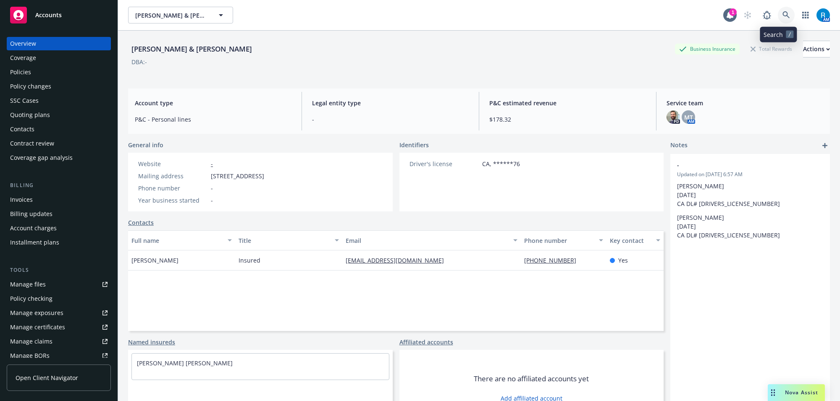
click at [782, 15] on icon at bounding box center [786, 15] width 8 height 8
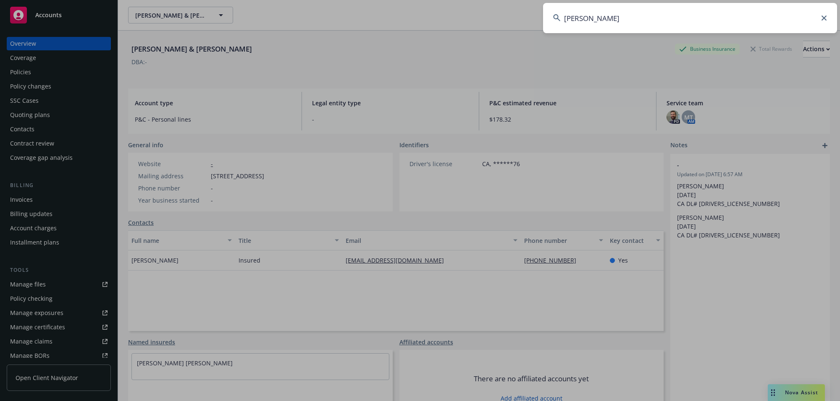
type input "[PERSON_NAME]"
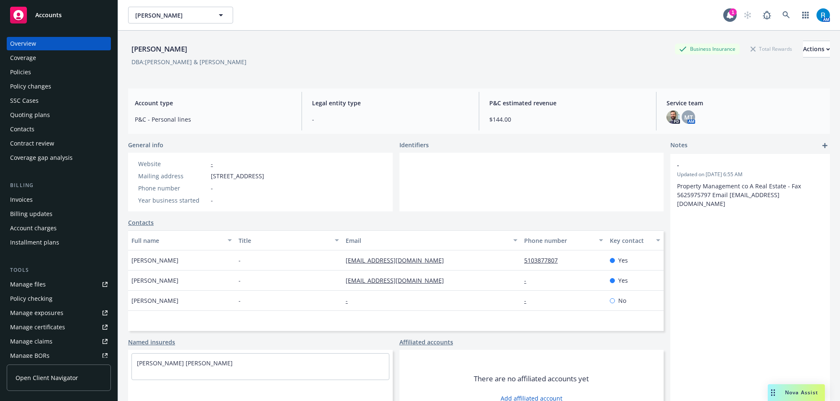
click at [188, 49] on div "[PERSON_NAME] Business Insurance Total Rewards Actions" at bounding box center [478, 49] width 701 height 17
drag, startPoint x: 183, startPoint y: 49, endPoint x: 124, endPoint y: 55, distance: 59.4
click at [123, 51] on div "[PERSON_NAME] Business Insurance Total Rewards Actions DBA: [PERSON_NAME] & [PE…" at bounding box center [479, 231] width 722 height 401
click at [140, 67] on div "[PERSON_NAME] Business Insurance Total Rewards Actions DBA: [PERSON_NAME] & [PE…" at bounding box center [478, 58] width 701 height 34
drag, startPoint x: 209, startPoint y: 177, endPoint x: 298, endPoint y: 175, distance: 89.9
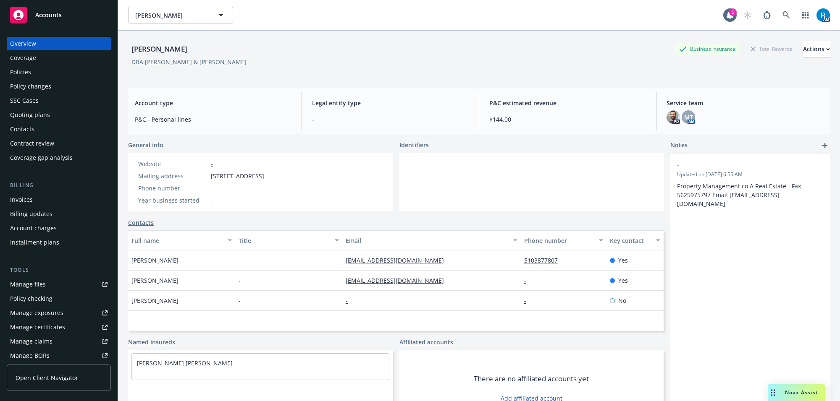
click at [267, 175] on div "Mailing address [STREET_ADDRESS]" at bounding box center [201, 176] width 133 height 9
click at [28, 72] on div "Policies" at bounding box center [20, 71] width 21 height 13
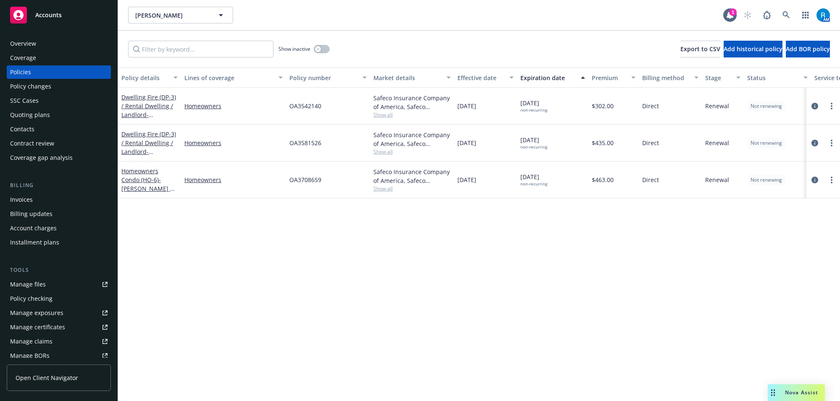
click at [299, 109] on span "OA3542140" at bounding box center [305, 106] width 32 height 9
click at [379, 99] on div "Safeco Insurance Company of America, Safeco Insurance (Liberty Mutual)" at bounding box center [411, 103] width 77 height 18
click at [371, 101] on div "Safeco Insurance Company of America, Safeco Insurance (Liberty Mutual) Show all" at bounding box center [412, 106] width 84 height 37
drag, startPoint x: 377, startPoint y: 98, endPoint x: 447, endPoint y: 98, distance: 70.5
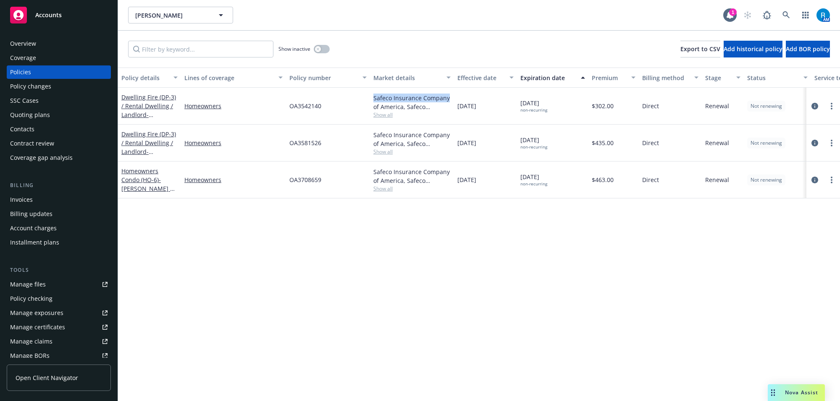
click at [447, 98] on div "Safeco Insurance Company of America, Safeco Insurance (Liberty Mutual)" at bounding box center [411, 103] width 77 height 18
click at [31, 40] on div "Overview" at bounding box center [23, 43] width 26 height 13
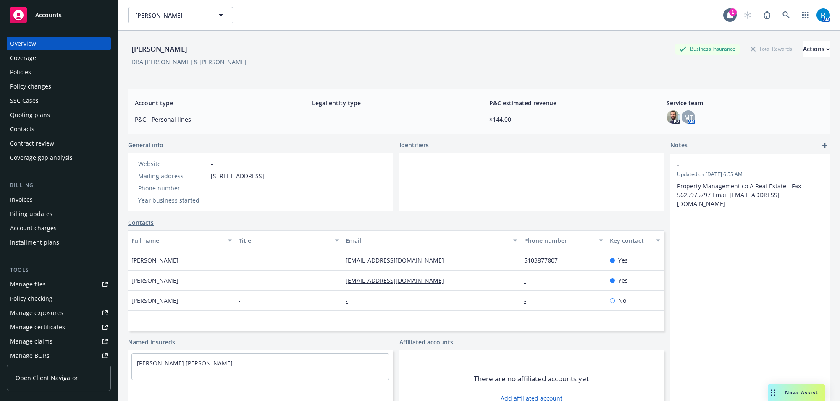
click at [28, 71] on div "Policies" at bounding box center [20, 71] width 21 height 13
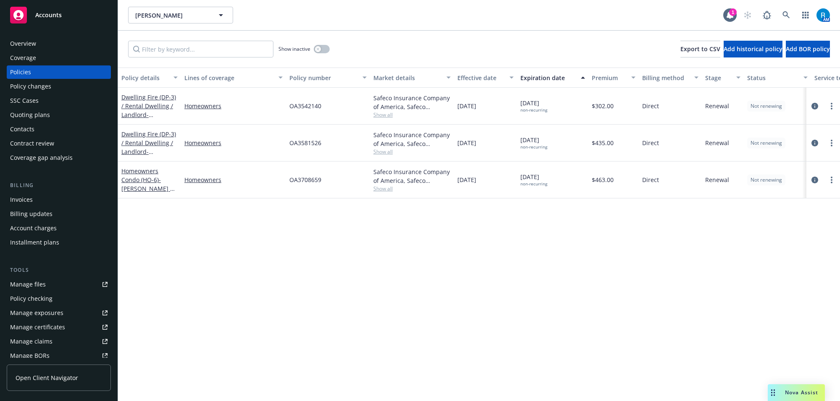
click at [53, 42] on div "Overview" at bounding box center [58, 43] width 97 height 13
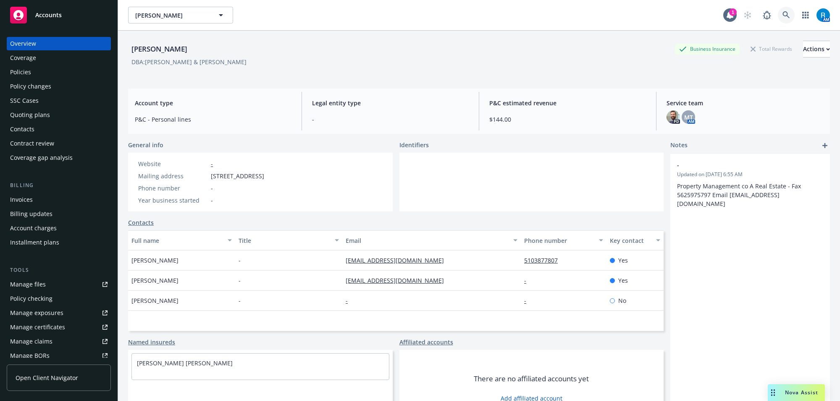
click at [777, 12] on link at bounding box center [785, 15] width 17 height 17
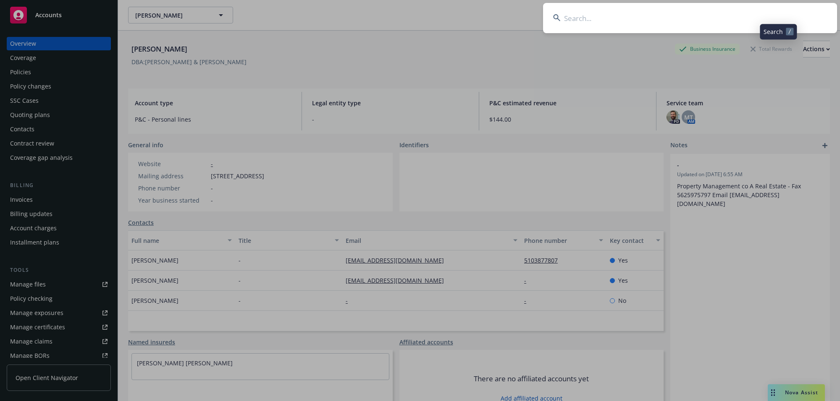
type input "[PERSON_NAME]"
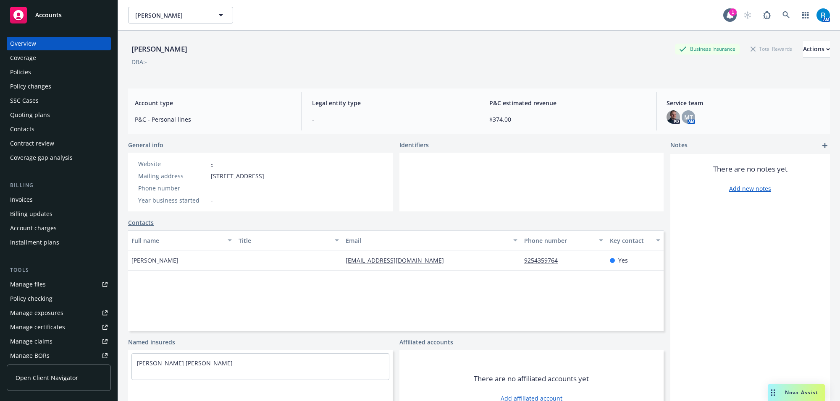
click at [160, 70] on div "[PERSON_NAME] Business Insurance Total Rewards Actions DBA: -" at bounding box center [478, 58] width 701 height 34
drag, startPoint x: 210, startPoint y: 176, endPoint x: 327, endPoint y: 180, distance: 117.2
click at [267, 180] on div "Mailing address [STREET_ADDRESS]" at bounding box center [201, 176] width 133 height 9
click at [51, 78] on div "Policies" at bounding box center [58, 71] width 97 height 13
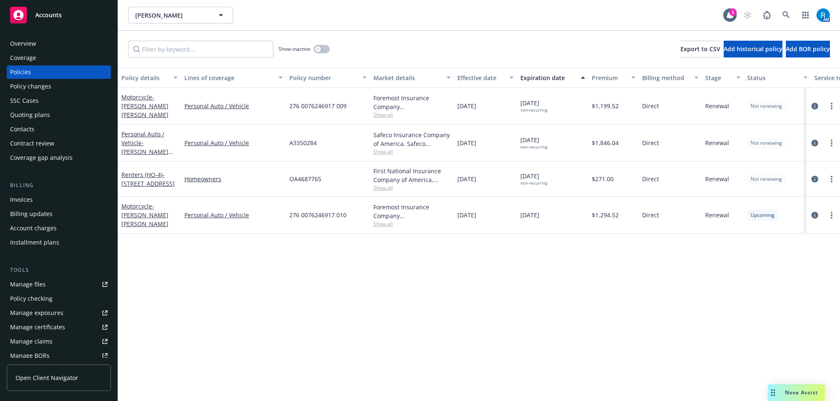
click at [313, 106] on span "276 0076246917 009" at bounding box center [317, 106] width 57 height 9
click at [47, 45] on div "Overview" at bounding box center [58, 43] width 97 height 13
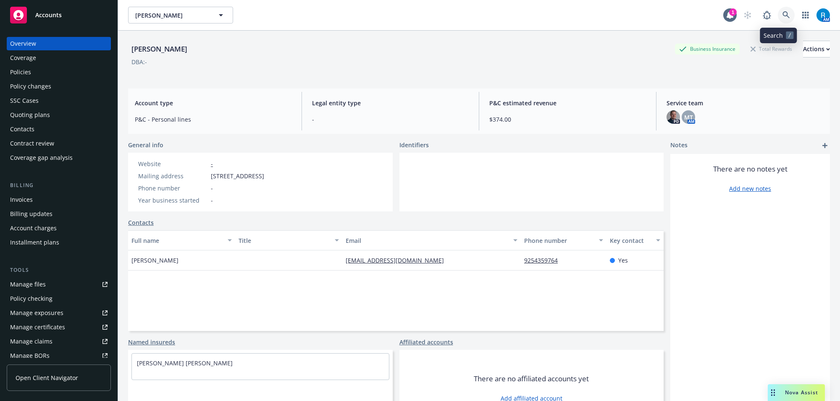
click at [781, 15] on link at bounding box center [785, 15] width 17 height 17
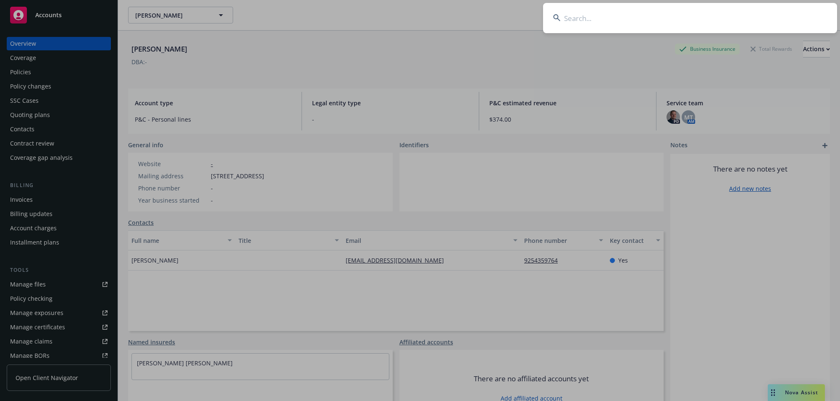
type input "[PERSON_NAME]"
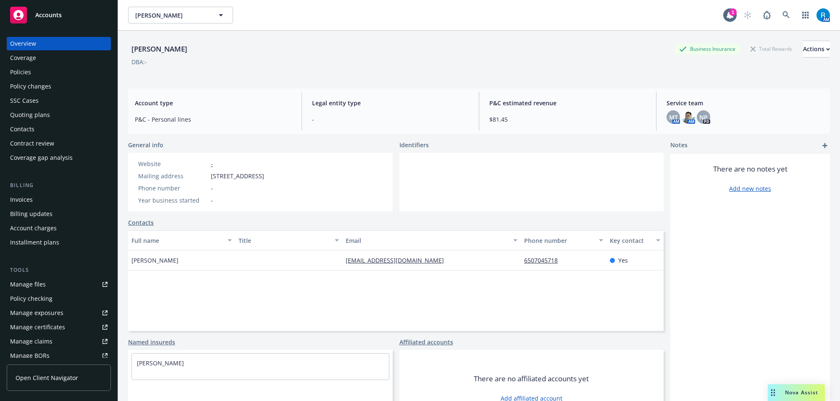
click at [120, 193] on div "[PERSON_NAME] Business Insurance Total Rewards Actions DBA: - Account type P&C …" at bounding box center [479, 231] width 722 height 401
drag, startPoint x: 209, startPoint y: 176, endPoint x: 337, endPoint y: 176, distance: 128.0
click at [267, 176] on div "Mailing address [STREET_ADDRESS]" at bounding box center [201, 176] width 133 height 9
click at [36, 71] on div "Policies" at bounding box center [58, 71] width 97 height 13
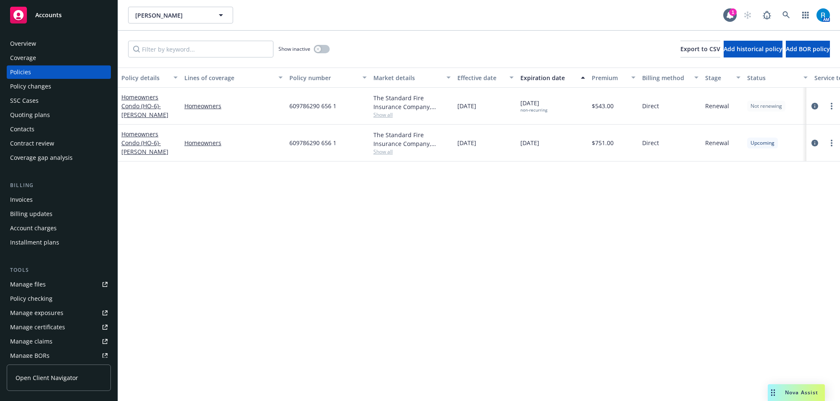
click at [307, 144] on span "609786290 656 1" at bounding box center [312, 143] width 47 height 9
click at [22, 45] on div "Overview" at bounding box center [23, 43] width 26 height 13
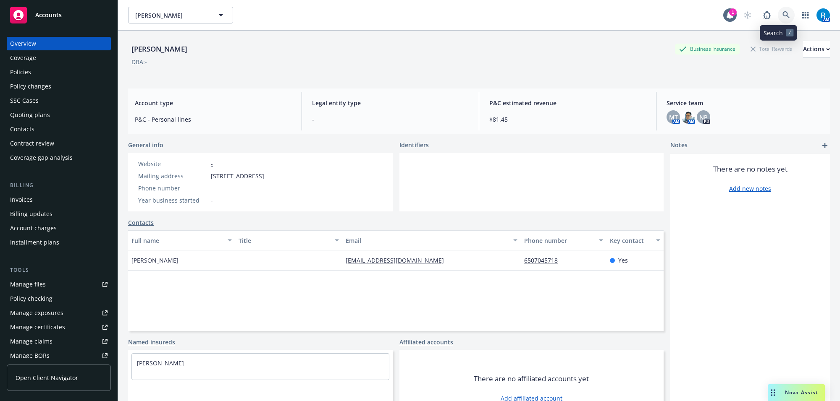
click at [782, 17] on icon at bounding box center [786, 15] width 8 height 8
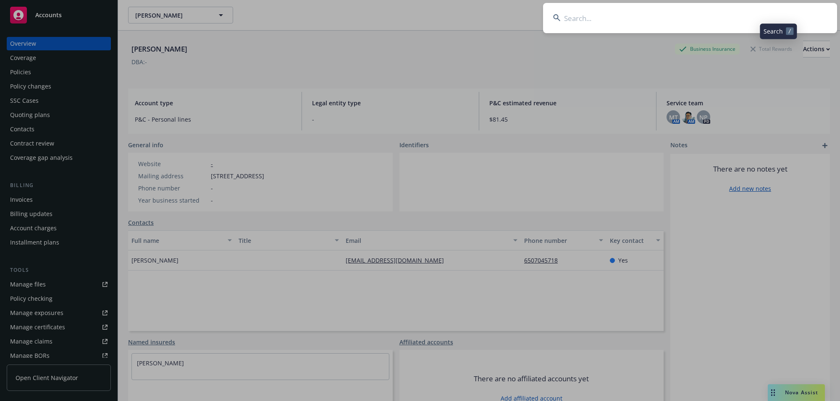
type input "[PERSON_NAME]"
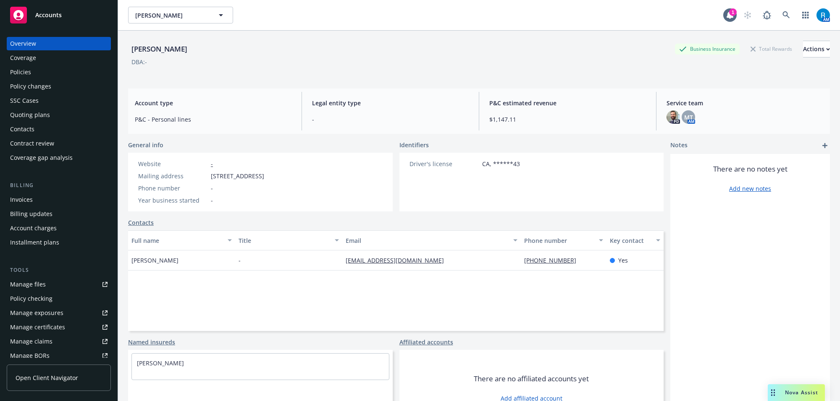
click at [141, 80] on div "[PERSON_NAME] Business Insurance Total Rewards Actions DBA: -" at bounding box center [478, 56] width 701 height 51
drag, startPoint x: 209, startPoint y: 178, endPoint x: 343, endPoint y: 178, distance: 134.3
click at [274, 178] on div "Website - Mailing address [STREET_ADDRESS] Phone number - Year business started…" at bounding box center [201, 182] width 146 height 59
drag, startPoint x: 47, startPoint y: 72, endPoint x: 36, endPoint y: 71, distance: 11.4
click at [47, 72] on div "Policies" at bounding box center [58, 71] width 97 height 13
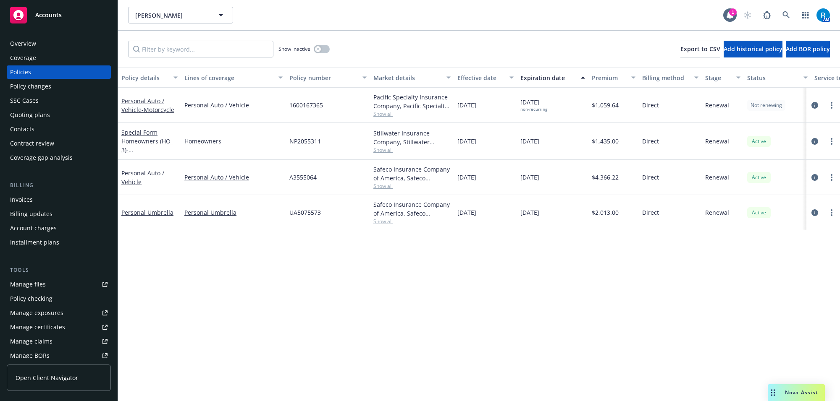
click at [294, 106] on span "1600167365" at bounding box center [306, 105] width 34 height 9
click at [44, 41] on div "Overview" at bounding box center [58, 43] width 97 height 13
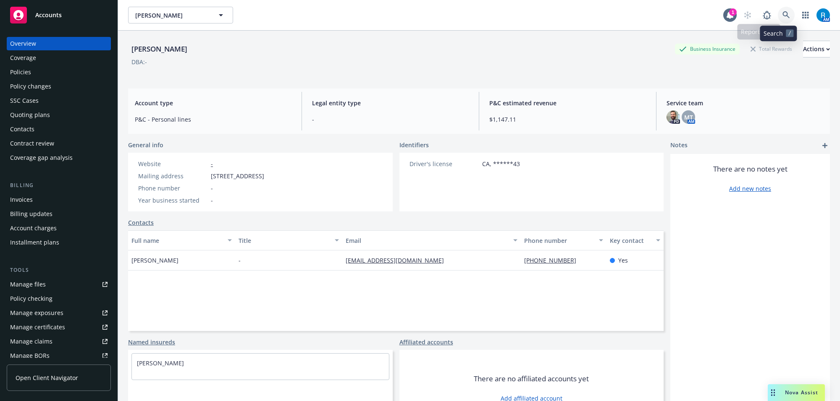
click at [782, 17] on icon at bounding box center [786, 15] width 8 height 8
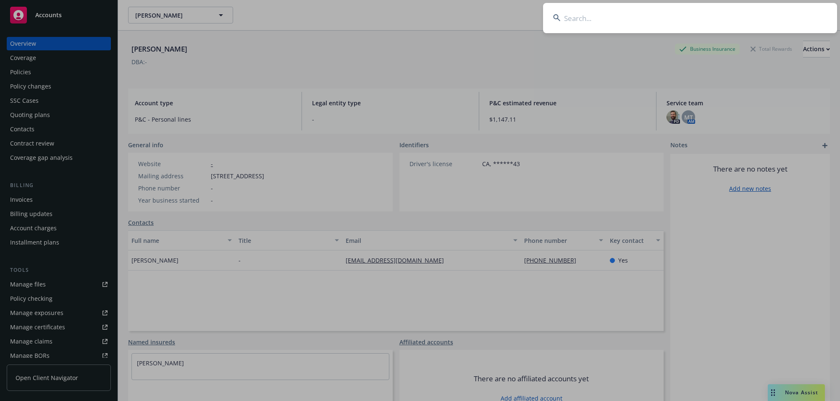
type input "[PERSON_NAME] and [PERSON_NAME]"
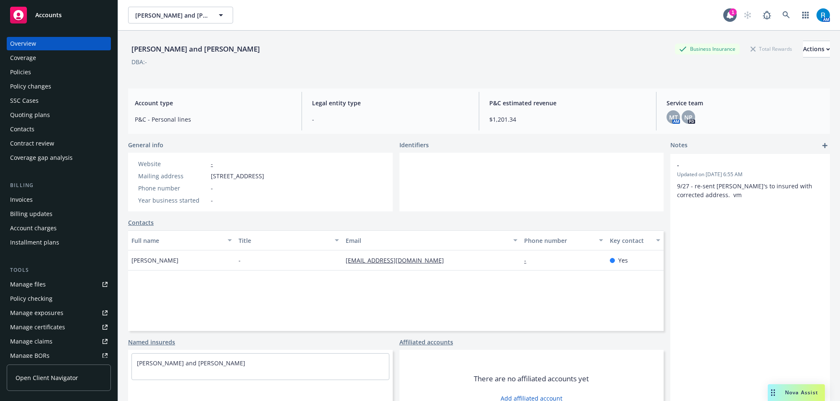
click at [185, 301] on div "Full name Title Email Phone number Key contact [PERSON_NAME] - [EMAIL_ADDRESS][…" at bounding box center [395, 280] width 535 height 101
click at [211, 174] on div "Mailing address [STREET_ADDRESS][PERSON_NAME]" at bounding box center [201, 176] width 133 height 9
drag, startPoint x: 295, startPoint y: 187, endPoint x: 314, endPoint y: 180, distance: 20.7
click at [267, 186] on div "Phone number -" at bounding box center [201, 188] width 133 height 9
drag, startPoint x: 330, startPoint y: 175, endPoint x: 209, endPoint y: 181, distance: 121.0
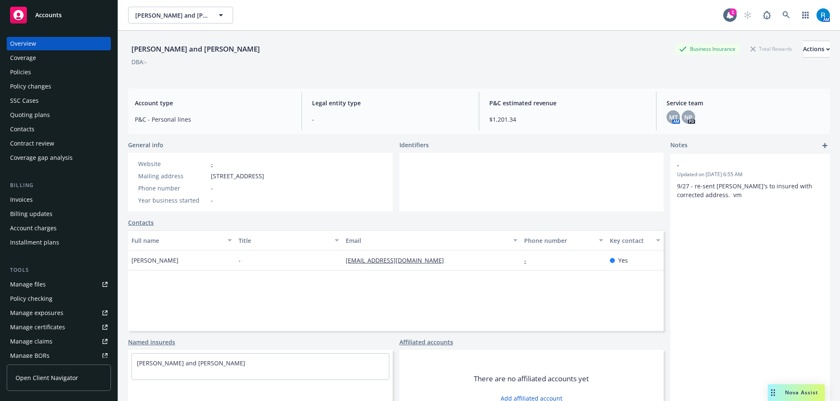
click at [209, 181] on div "Website - Mailing address [STREET_ADDRESS][PERSON_NAME] Phone number - Year bus…" at bounding box center [201, 182] width 146 height 59
click at [67, 71] on div "Policies" at bounding box center [58, 71] width 97 height 13
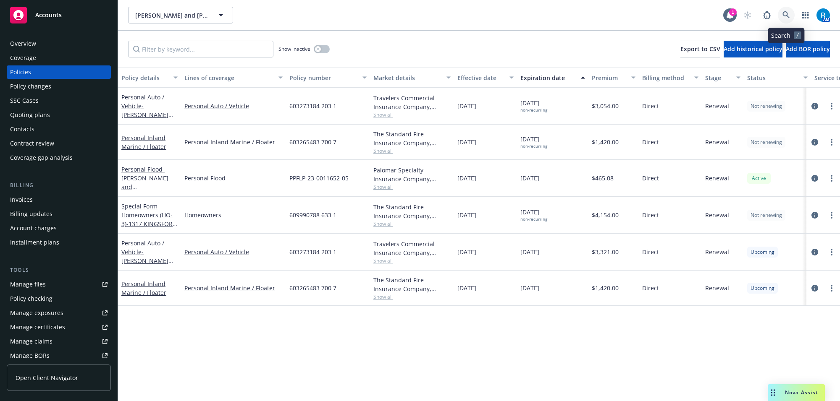
click at [778, 16] on link at bounding box center [785, 15] width 17 height 17
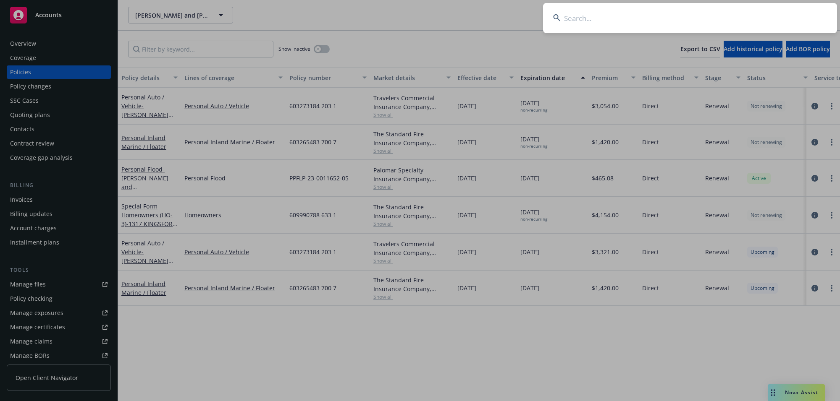
type input "Palomar"
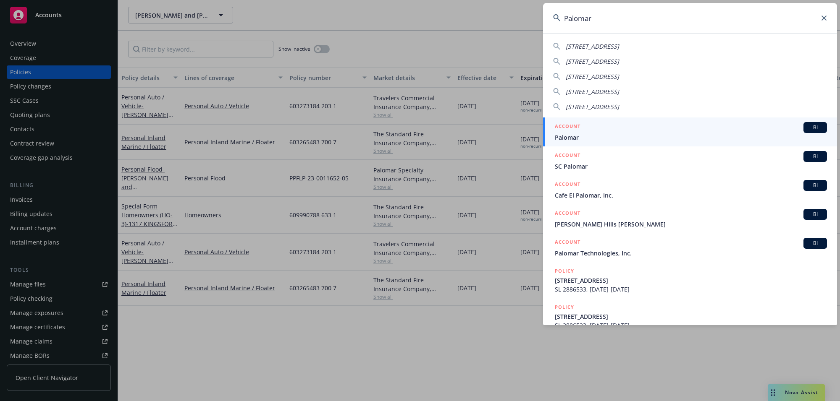
drag, startPoint x: 633, startPoint y: 18, endPoint x: 480, endPoint y: 38, distance: 154.5
click at [480, 38] on div "Palomar [STREET_ADDRESS] [STREET_ADDRESS]-[GEOGRAPHIC_DATA][STREET_ADDRESS][GEO…" at bounding box center [420, 200] width 840 height 401
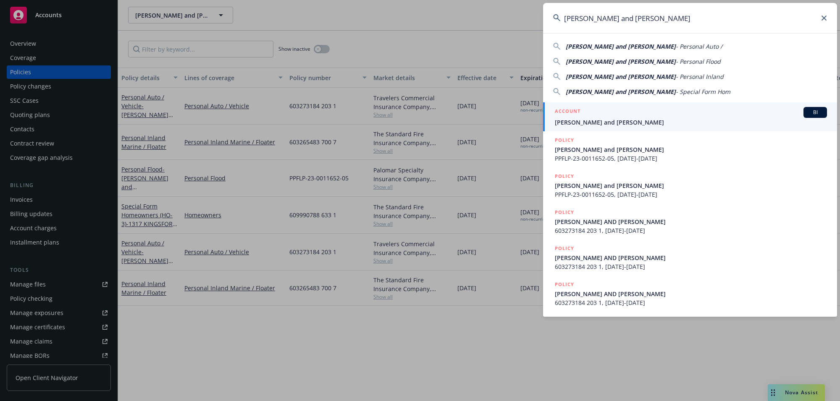
type input "[PERSON_NAME] and [PERSON_NAME]"
click at [626, 123] on span "[PERSON_NAME] and [PERSON_NAME]" at bounding box center [691, 122] width 272 height 9
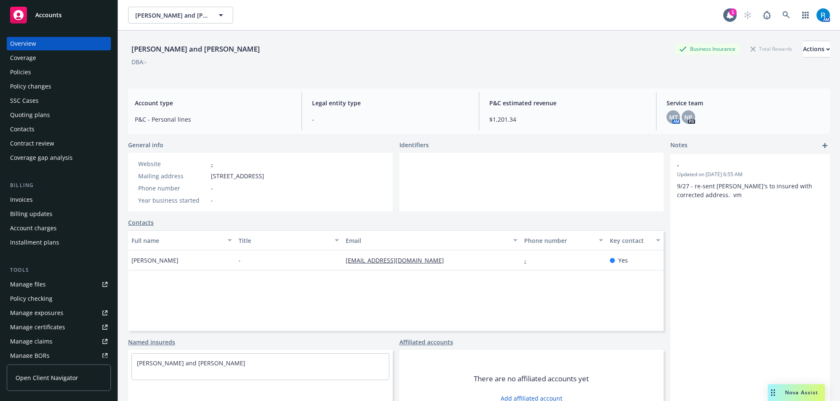
click at [45, 73] on div "Policies" at bounding box center [58, 71] width 97 height 13
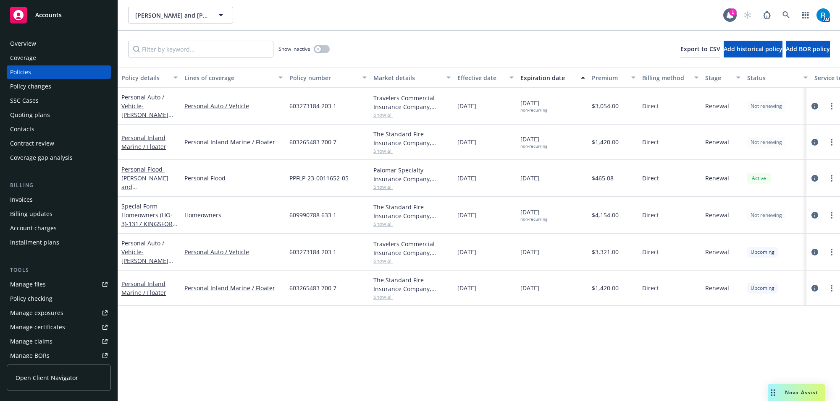
click at [306, 181] on span "PPFLP-23-0011652-05" at bounding box center [318, 178] width 59 height 9
click at [26, 47] on div "Overview" at bounding box center [23, 43] width 26 height 13
